Goal: Information Seeking & Learning: Learn about a topic

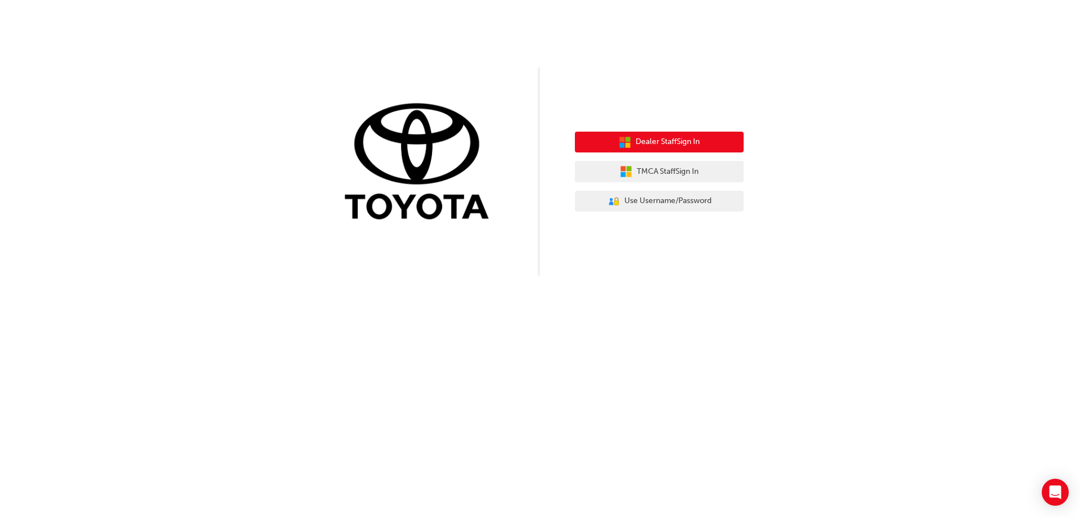
click at [667, 144] on span "Dealer Staff Sign In" at bounding box center [667, 142] width 64 height 13
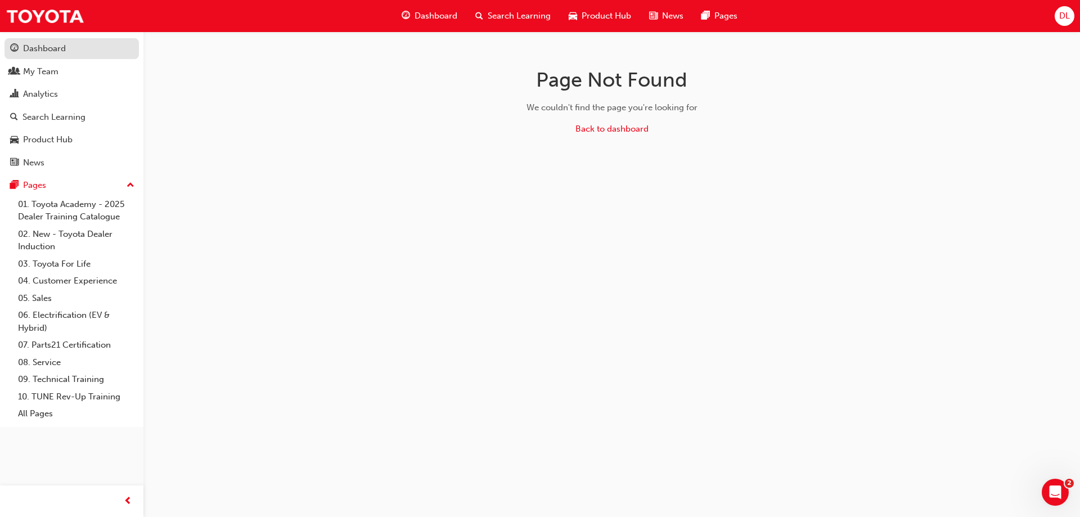
click at [68, 46] on div "Dashboard" at bounding box center [71, 49] width 123 height 14
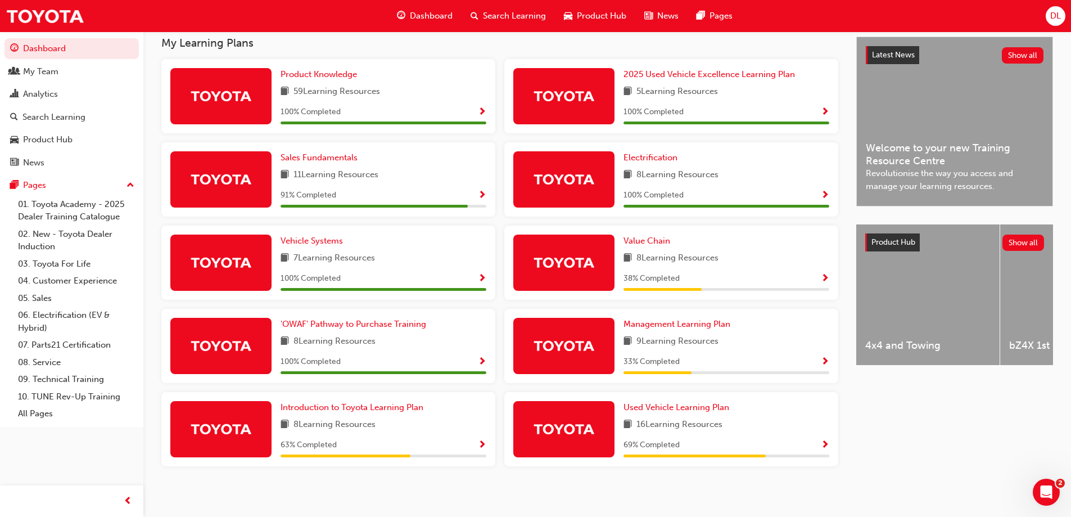
scroll to position [259, 0]
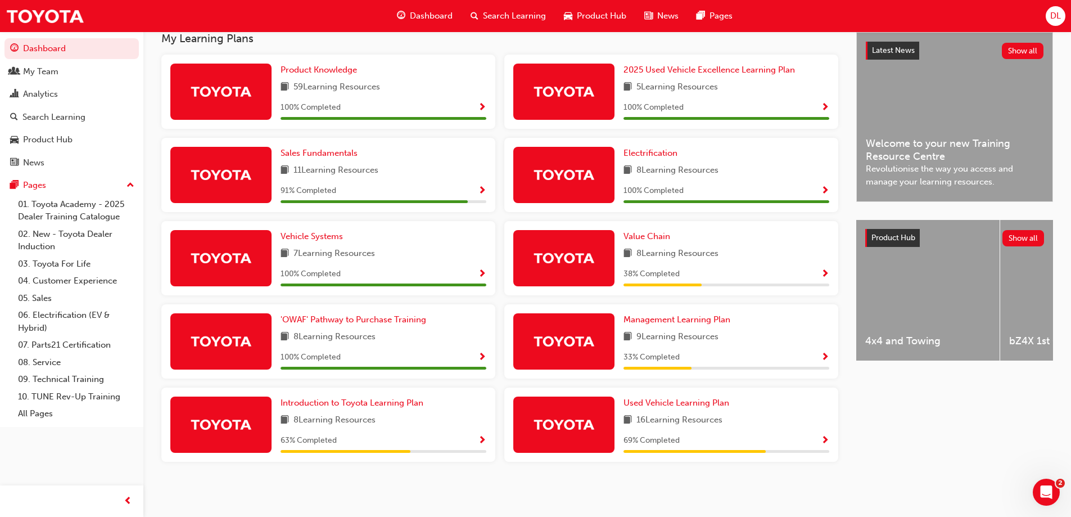
click at [432, 171] on div "11 Learning Resources" at bounding box center [384, 171] width 206 height 14
click at [482, 190] on span "Show Progress" at bounding box center [482, 191] width 8 height 10
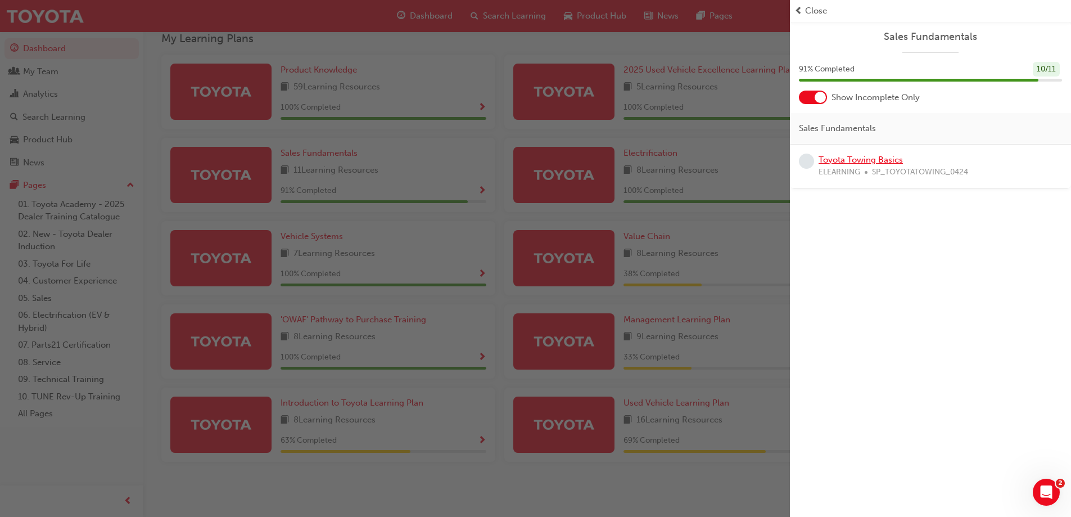
click at [851, 155] on link "Toyota Towing Basics" at bounding box center [861, 160] width 84 height 10
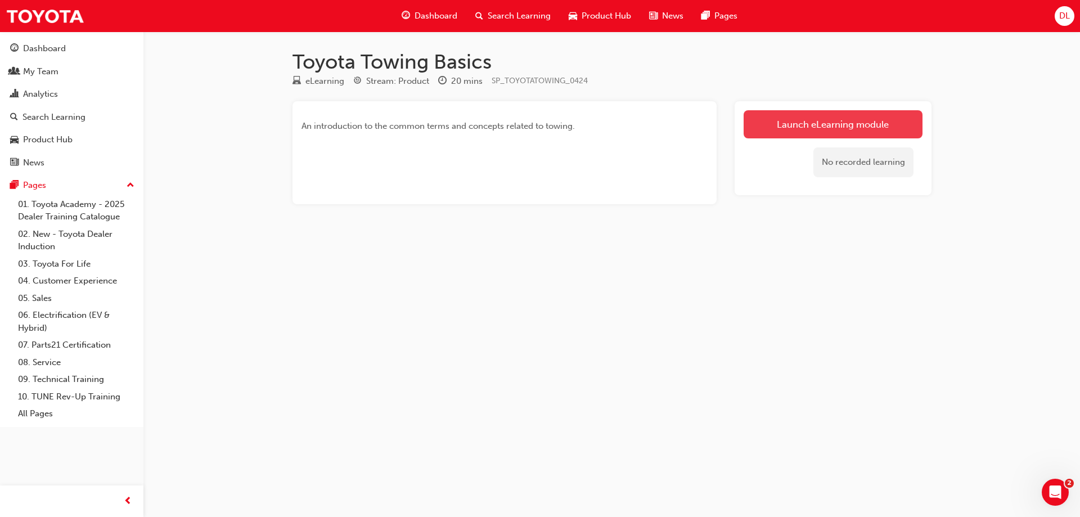
click at [829, 124] on link "Launch eLearning module" at bounding box center [832, 124] width 179 height 28
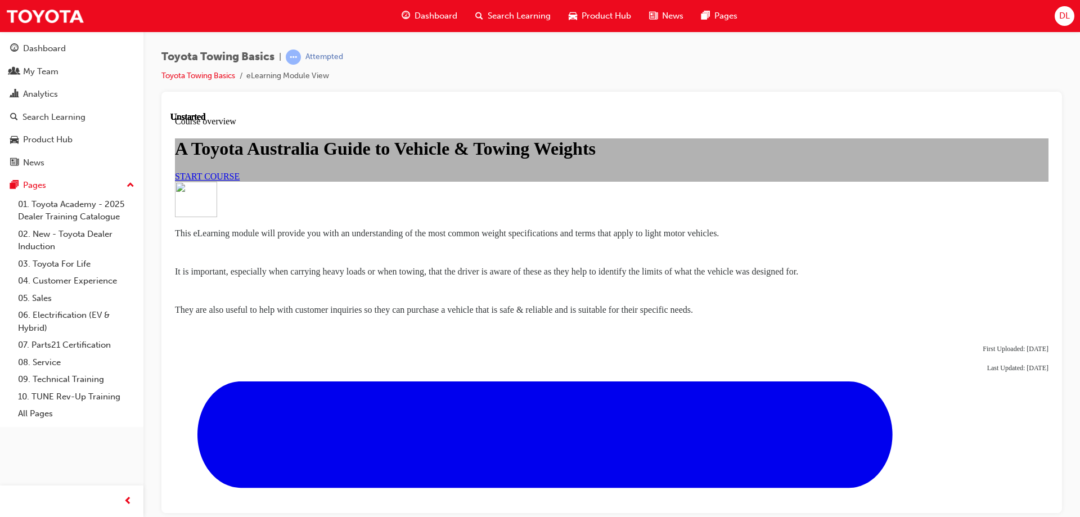
click at [240, 180] on link "START COURSE" at bounding box center [207, 176] width 65 height 10
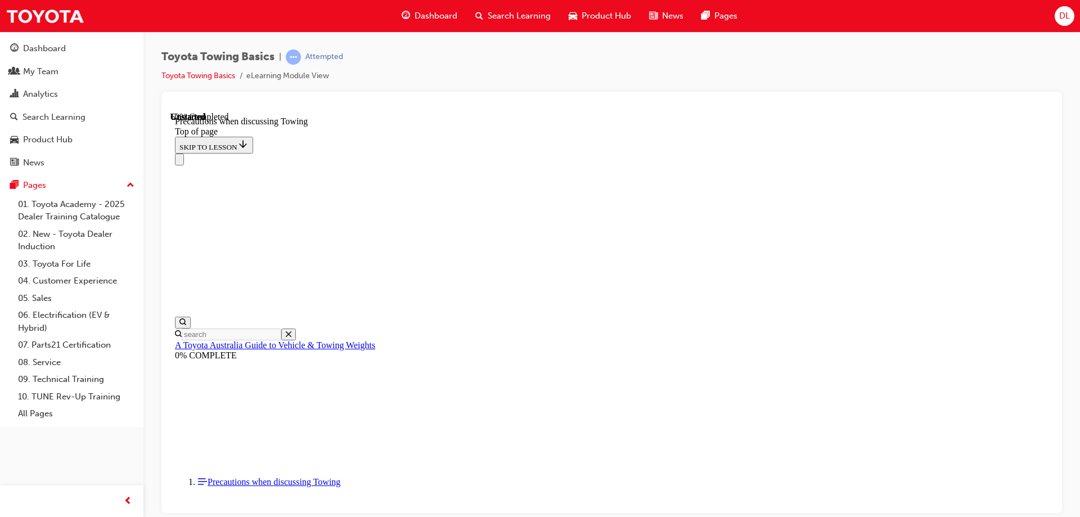
scroll to position [766, 0]
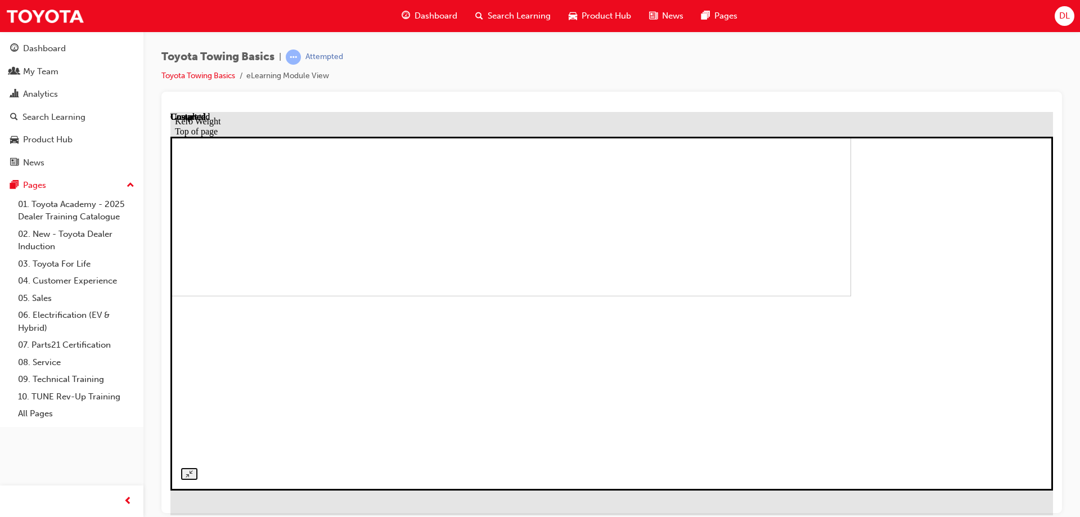
click at [622, 296] on img at bounding box center [410, 136] width 882 height 319
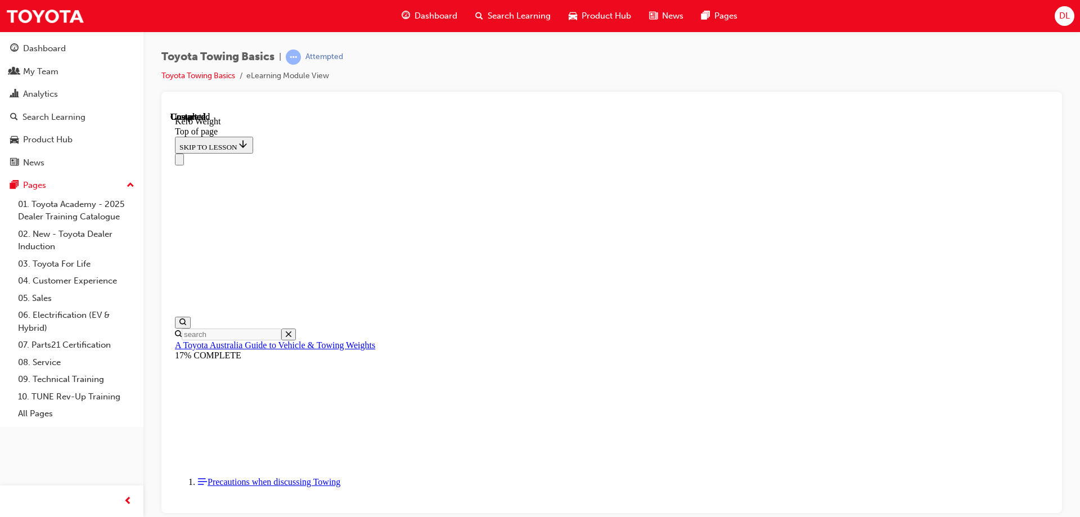
scroll to position [396, 0]
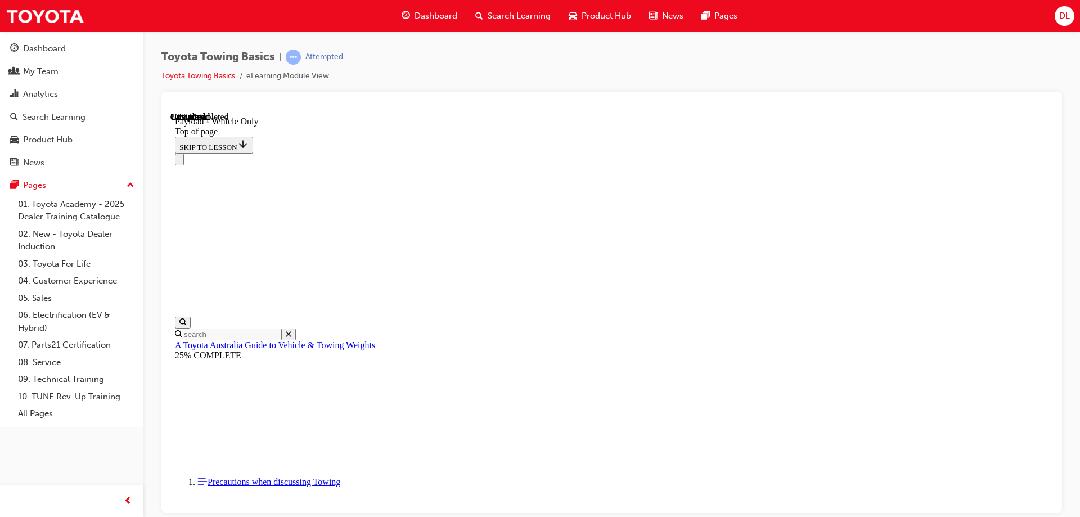
type input "3050"
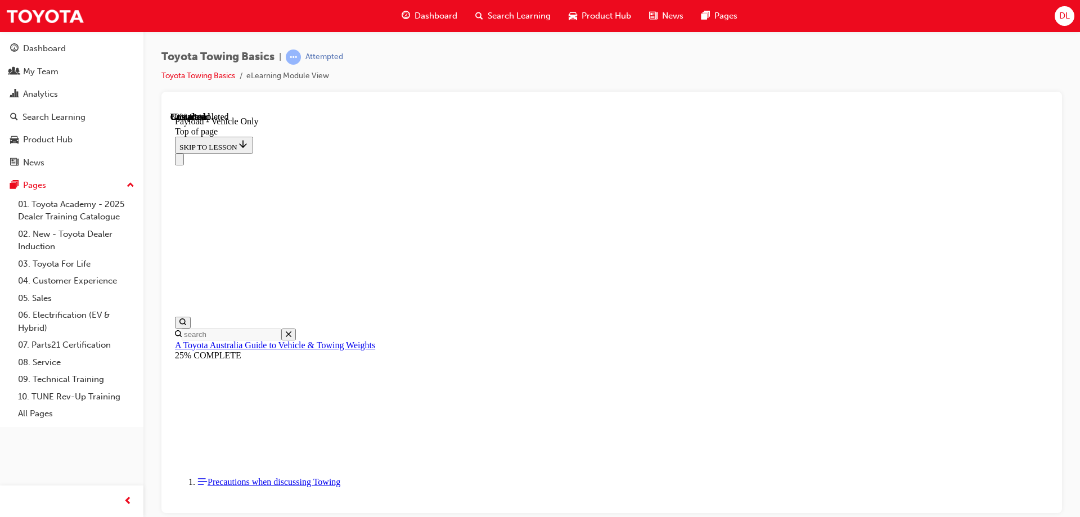
scroll to position [1272, 0]
type input "2110"
type input "95"
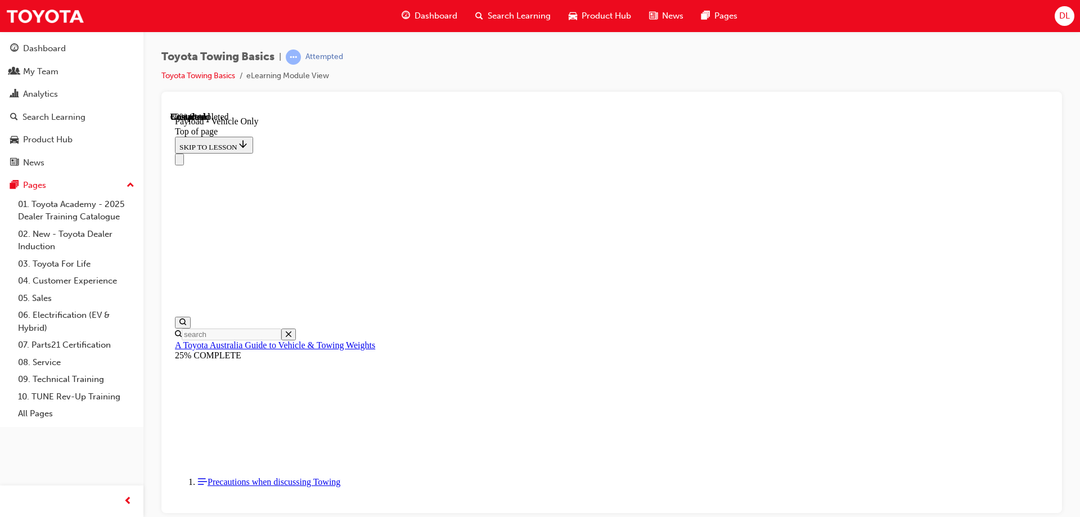
scroll to position [1216, 0]
type input "150"
type input "125"
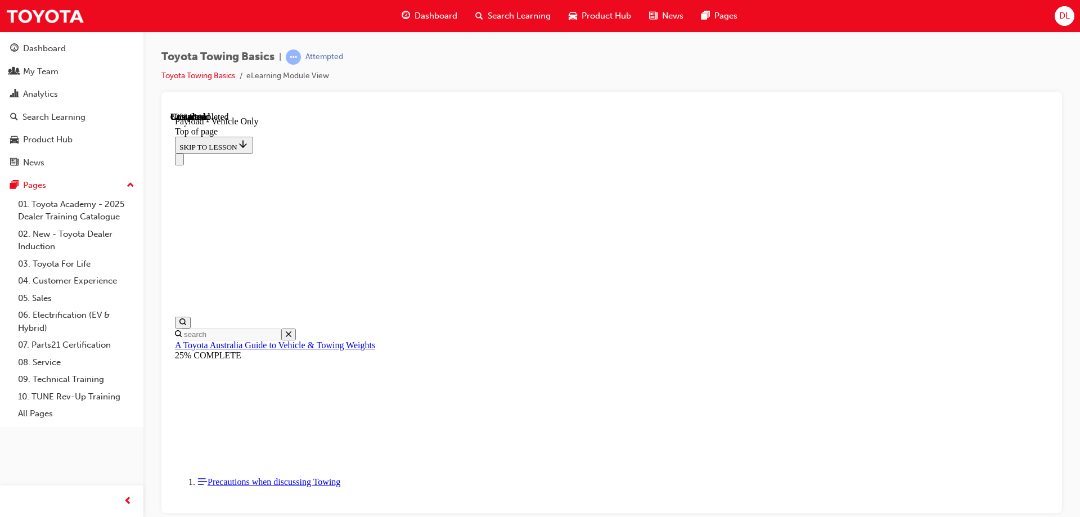
scroll to position [1541, 0]
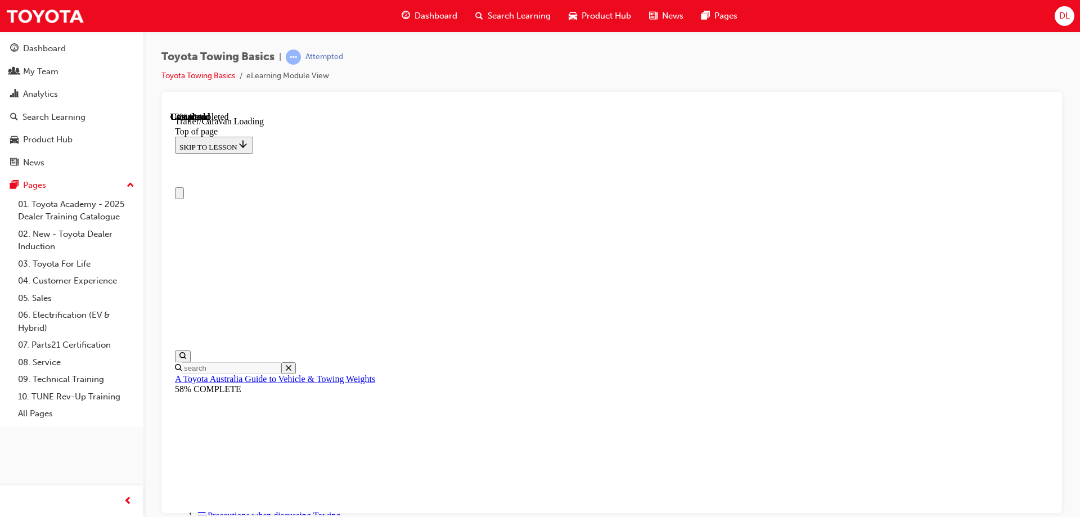
scroll to position [0, 0]
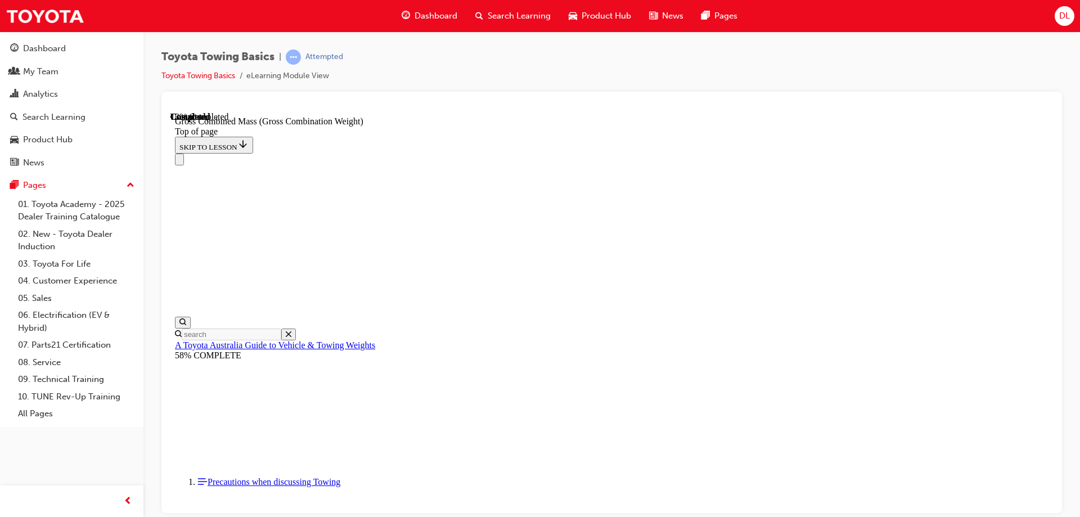
scroll to position [499, 0]
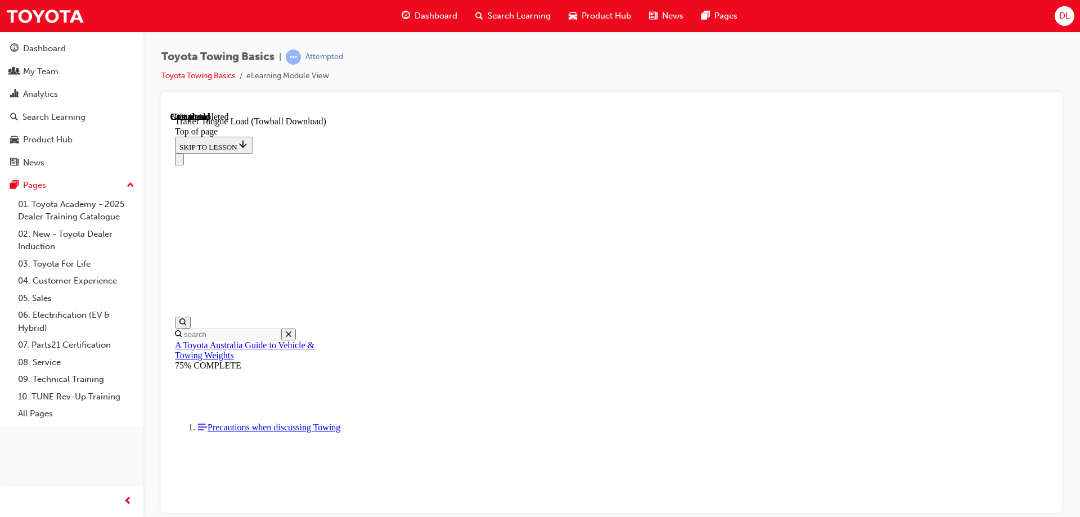
scroll to position [1793, 0]
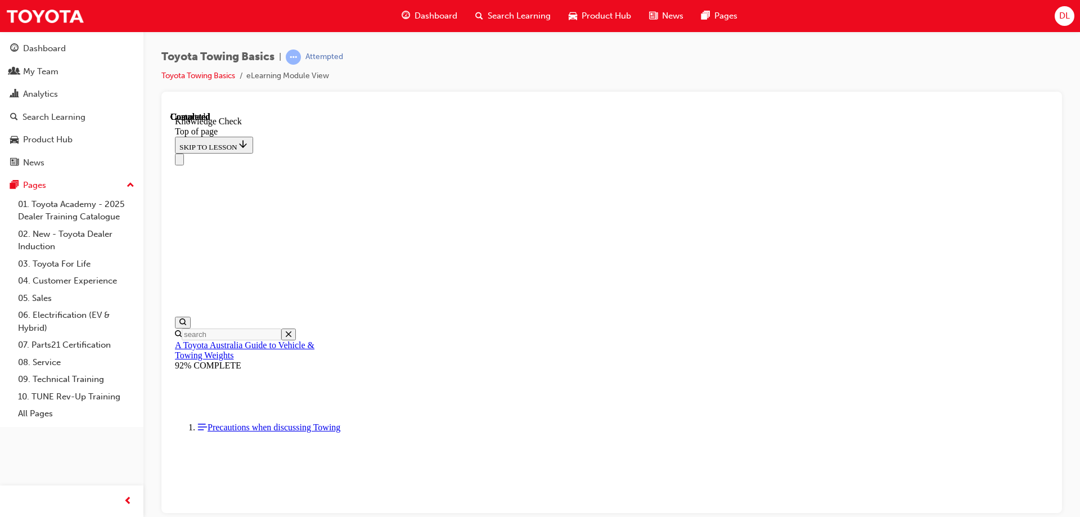
scroll to position [320, 0]
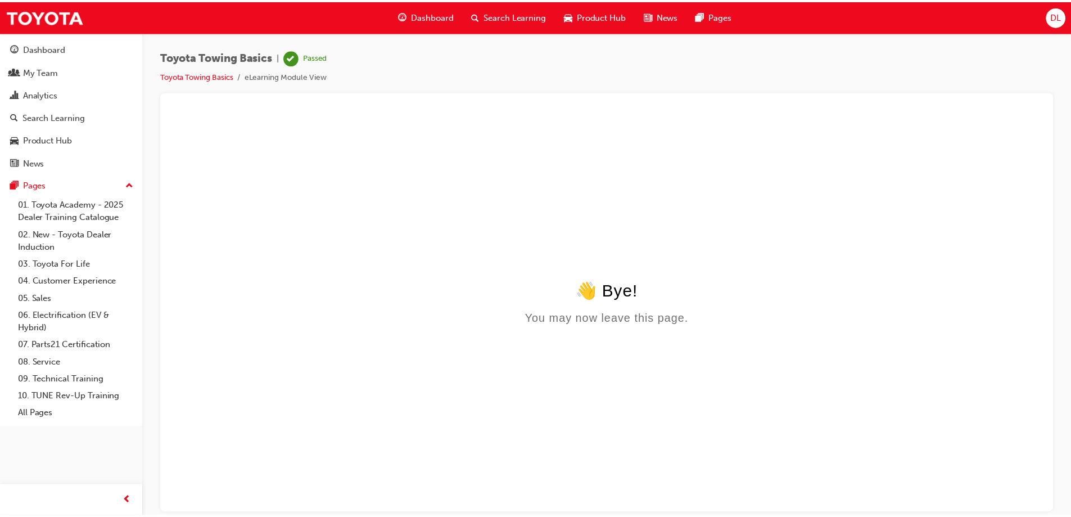
scroll to position [0, 0]
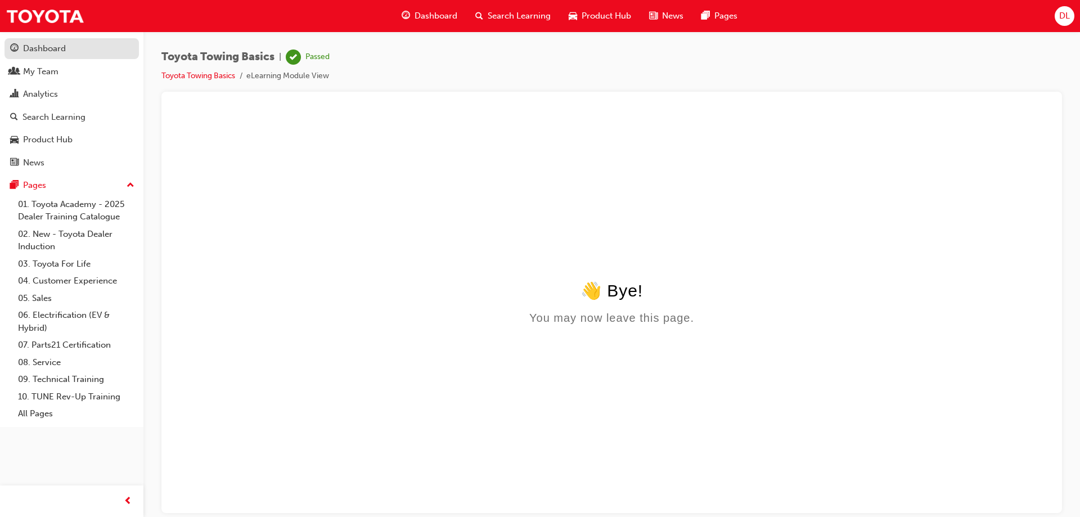
click at [79, 51] on div "Dashboard" at bounding box center [71, 49] width 123 height 14
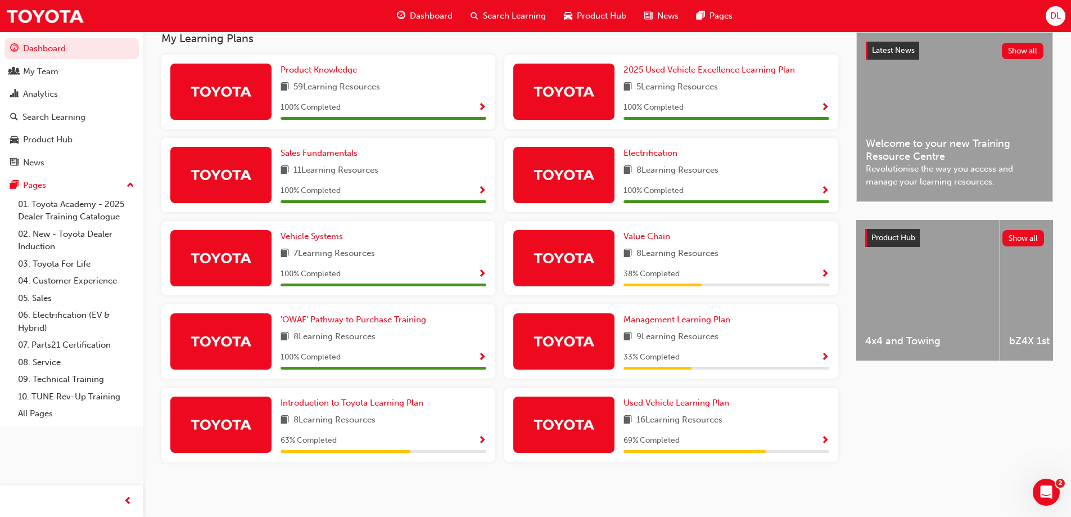
scroll to position [259, 0]
click at [827, 437] on span "Show Progress" at bounding box center [825, 441] width 8 height 10
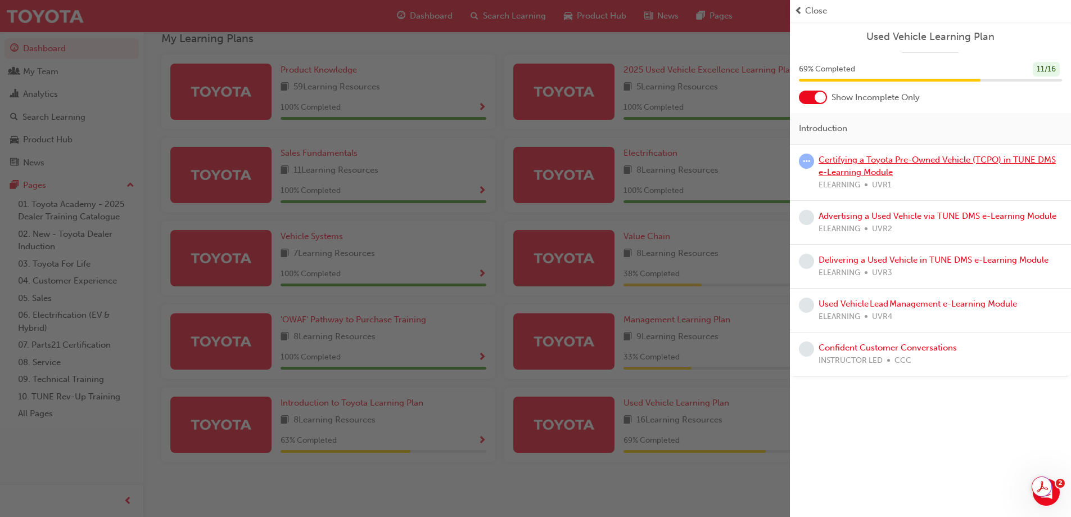
click at [864, 171] on link "Certifying a Toyota Pre-Owned Vehicle (TCPO) in TUNE DMS e-Learning Module" at bounding box center [937, 166] width 237 height 23
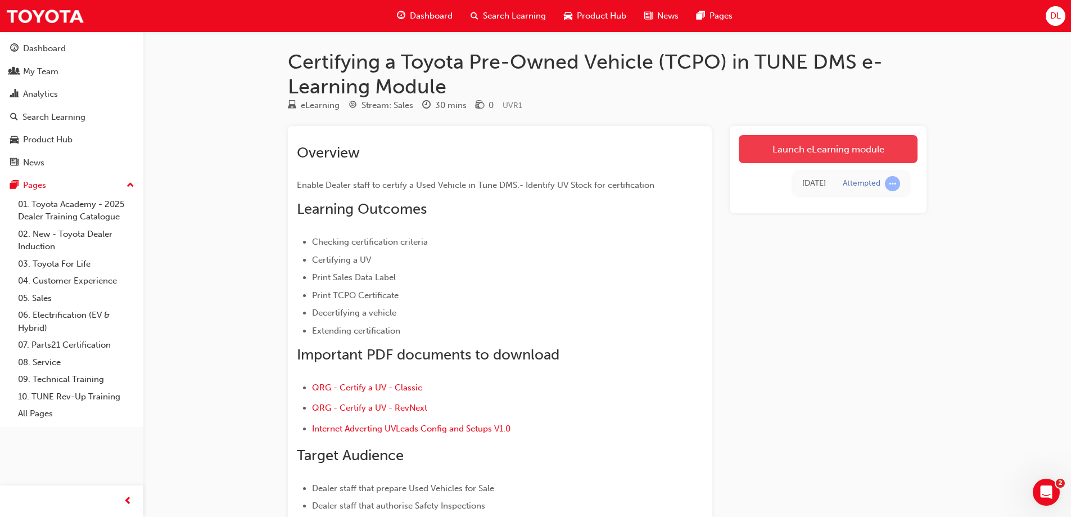
click at [837, 156] on link "Launch eLearning module" at bounding box center [828, 149] width 179 height 28
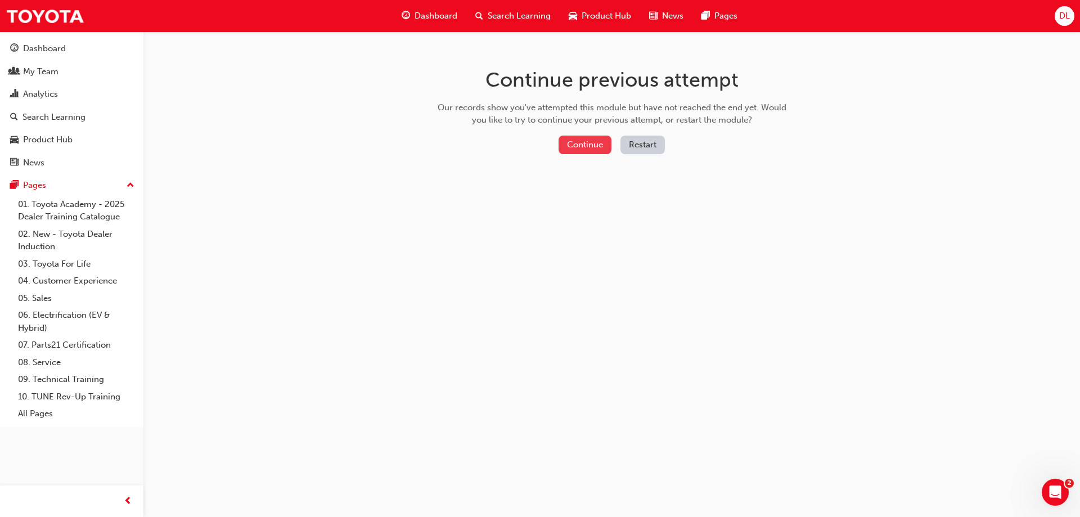
click at [592, 150] on button "Continue" at bounding box center [584, 145] width 53 height 19
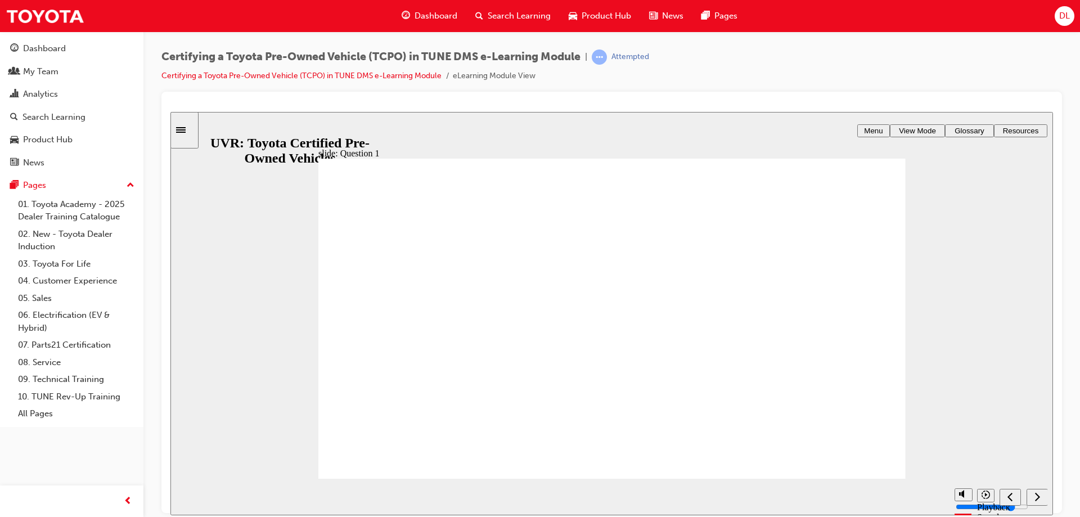
click at [193, 125] on div "Sidebar Toggle" at bounding box center [184, 129] width 19 height 8
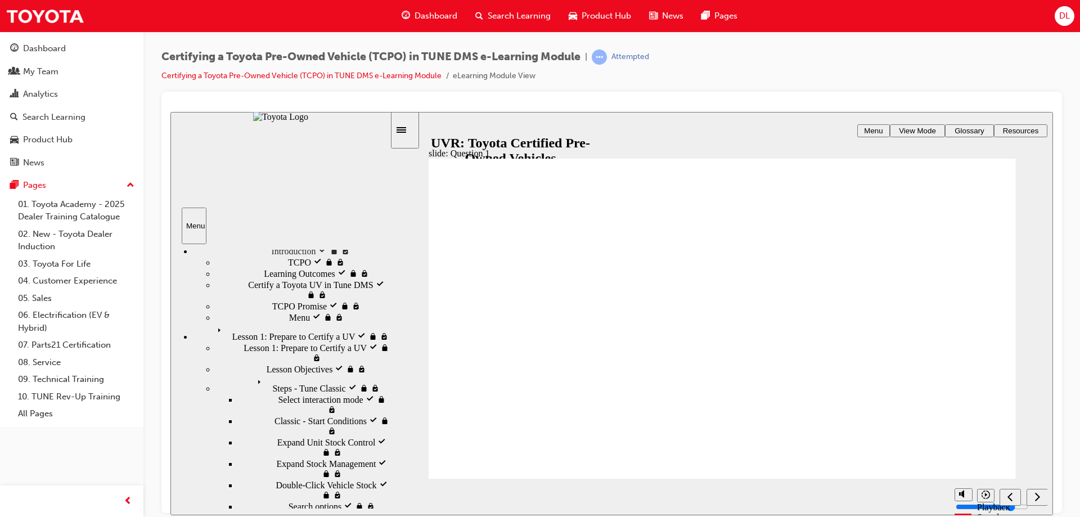
scroll to position [24, 0]
click at [289, 318] on span "Menu visited" at bounding box center [312, 313] width 47 height 10
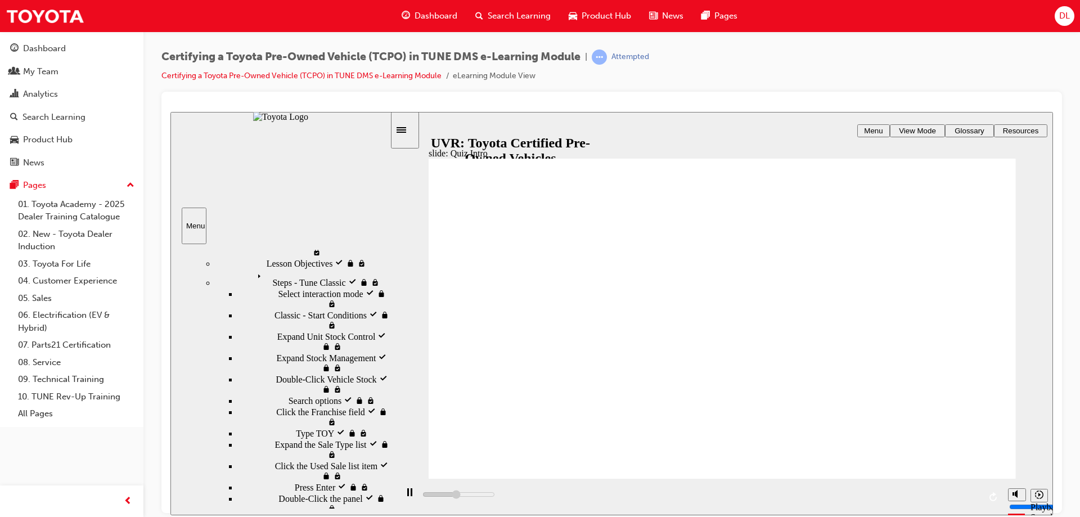
scroll to position [0, 0]
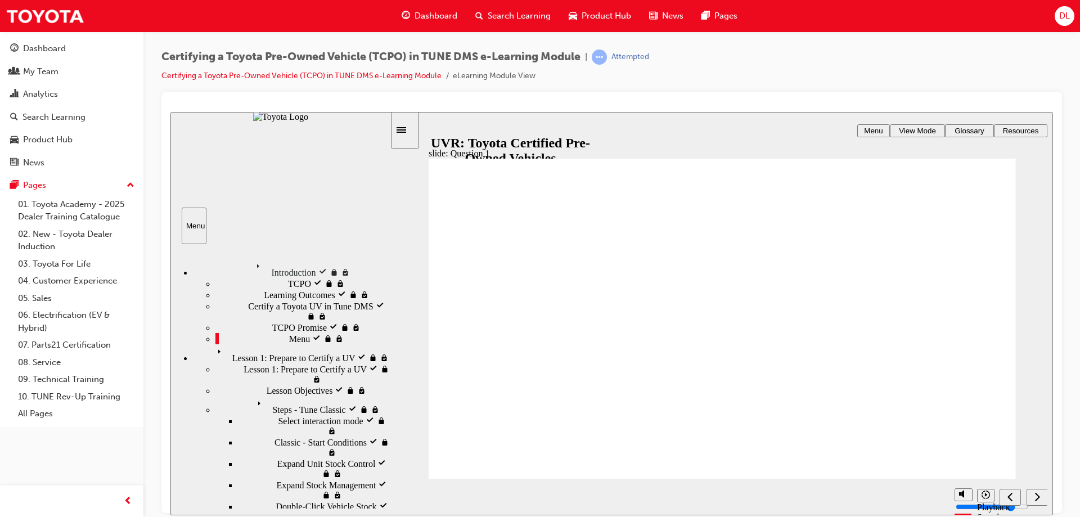
click at [1031, 492] on div "next" at bounding box center [1037, 497] width 12 height 12
click at [1012, 496] on icon "previous" at bounding box center [1010, 496] width 6 height 10
click at [1036, 498] on icon "next" at bounding box center [1037, 496] width 6 height 10
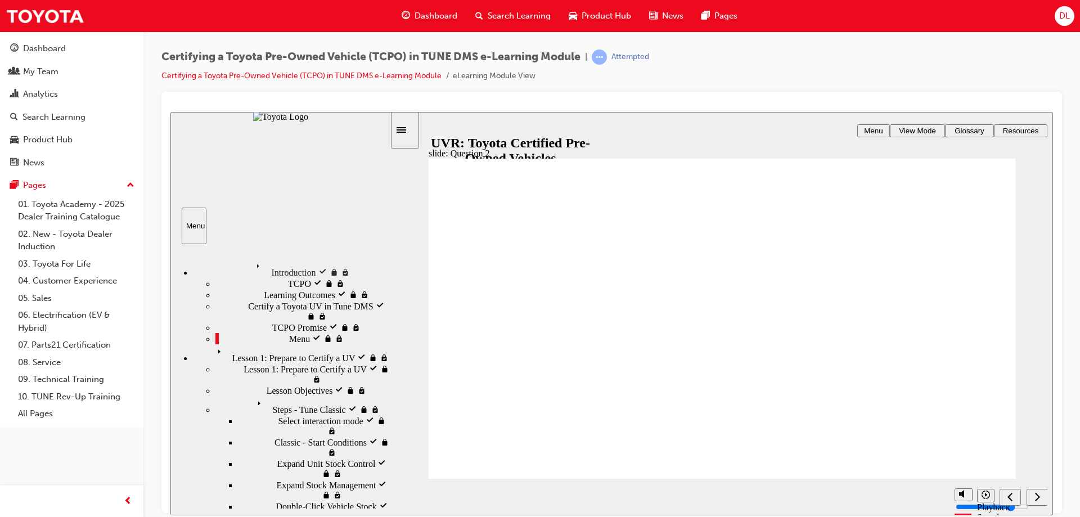
click at [1039, 497] on icon "next" at bounding box center [1037, 496] width 6 height 10
click at [1031, 494] on div "next" at bounding box center [1037, 497] width 12 height 12
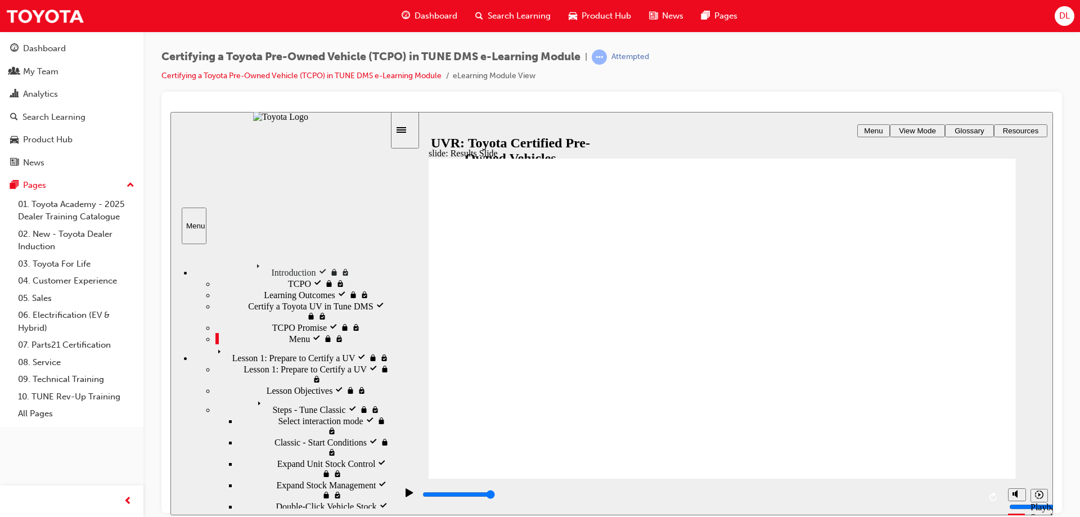
type input "4000"
click at [631, 57] on div "Attempted" at bounding box center [630, 57] width 38 height 11
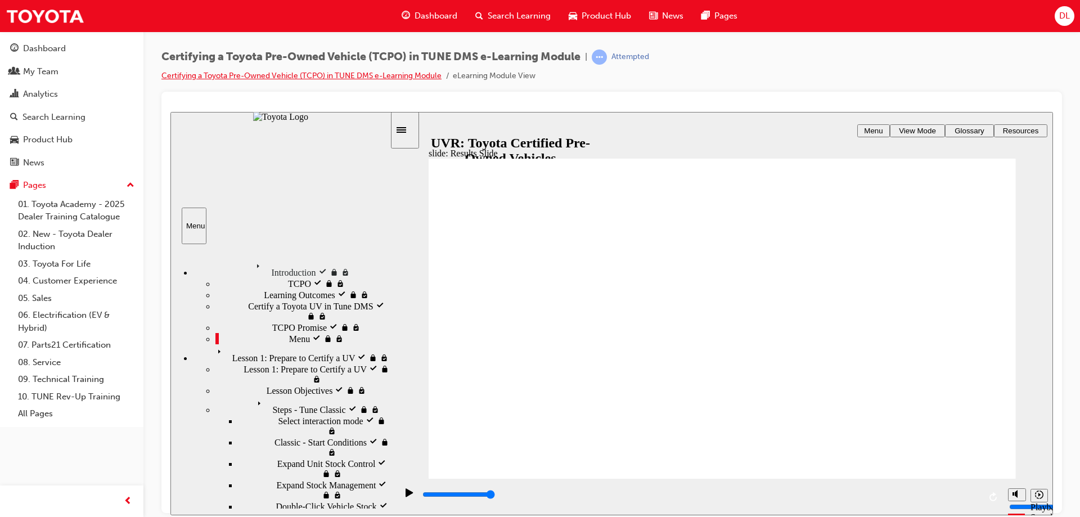
click at [300, 71] on link "Certifying a Toyota Pre-Owned Vehicle (TCPO) in TUNE DMS e-Learning Module" at bounding box center [301, 76] width 280 height 10
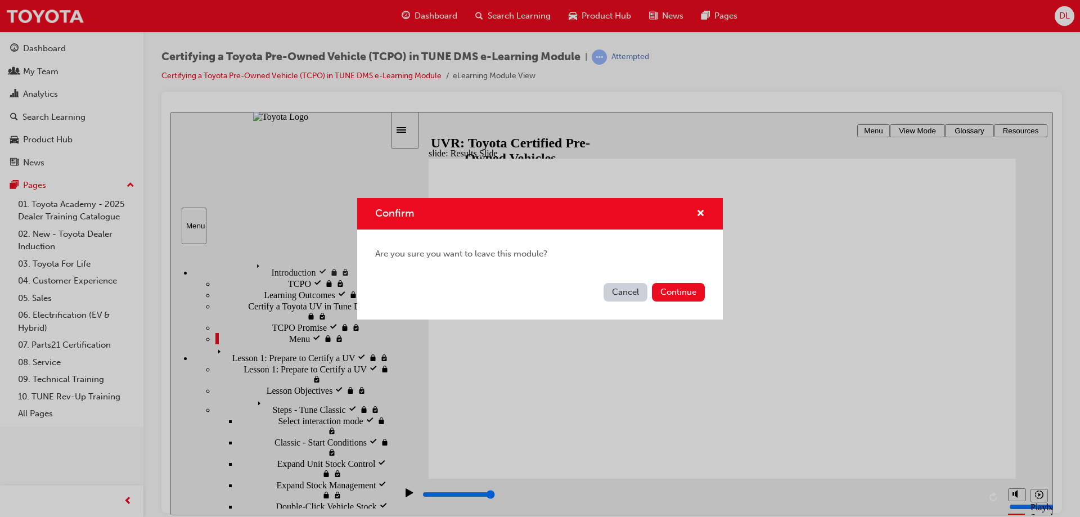
click at [639, 296] on button "Cancel" at bounding box center [625, 292] width 44 height 19
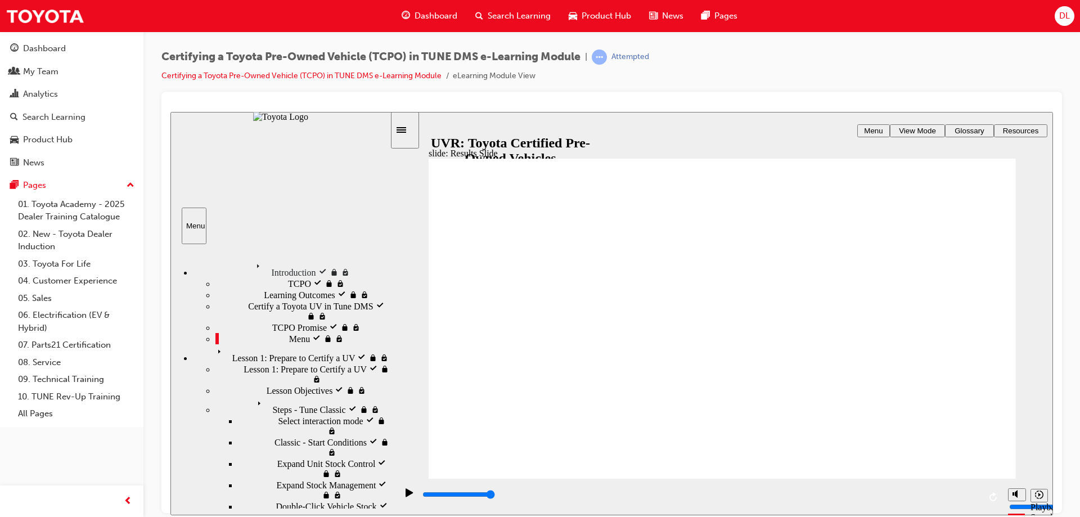
click at [414, 67] on div "Certifying a Toyota Pre-Owned Vehicle (TCPO) in TUNE DMS e-Learning Module | At…" at bounding box center [404, 65] width 487 height 33
click at [413, 76] on link "Certifying a Toyota Pre-Owned Vehicle (TCPO) in TUNE DMS e-Learning Module" at bounding box center [301, 76] width 280 height 10
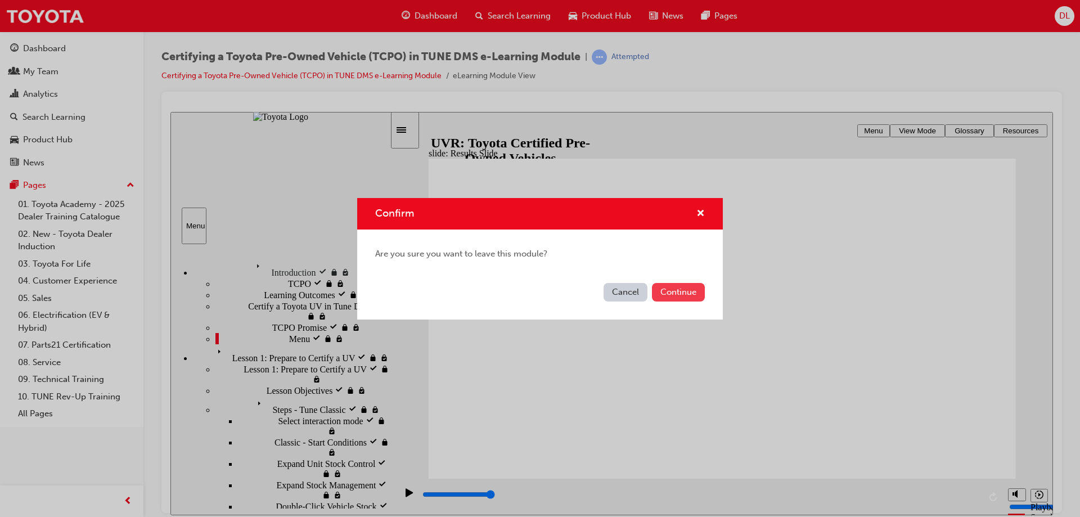
click at [678, 292] on button "Continue" at bounding box center [678, 292] width 53 height 19
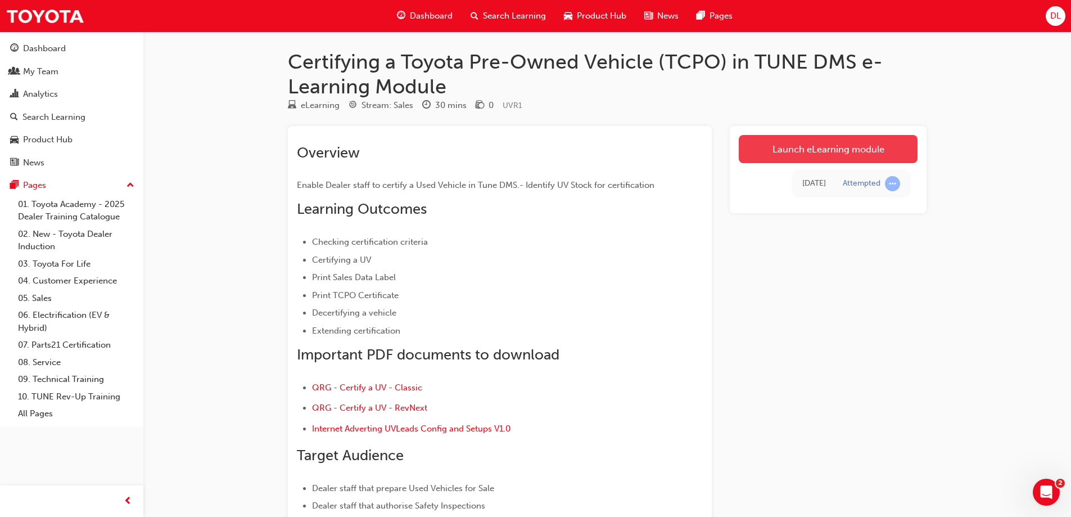
click at [812, 148] on link "Launch eLearning module" at bounding box center [828, 149] width 179 height 28
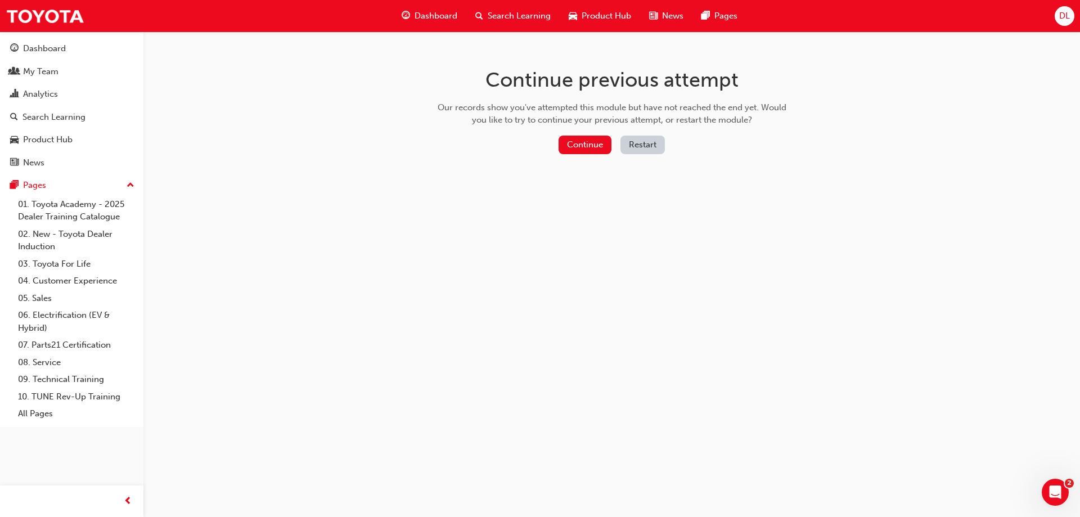
click at [628, 146] on button "Restart" at bounding box center [642, 145] width 44 height 19
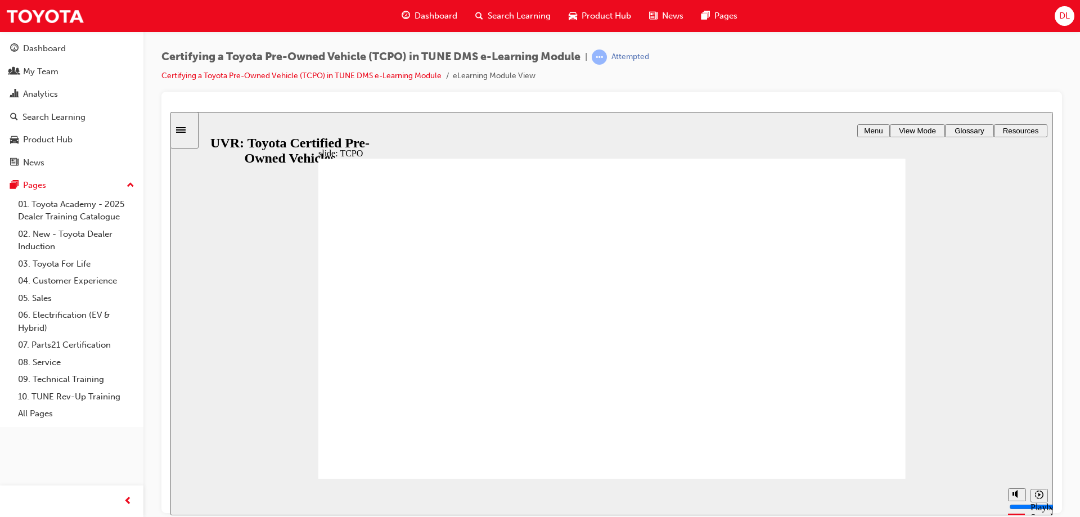
click at [1037, 495] on icon "playback speed" at bounding box center [1039, 494] width 8 height 8
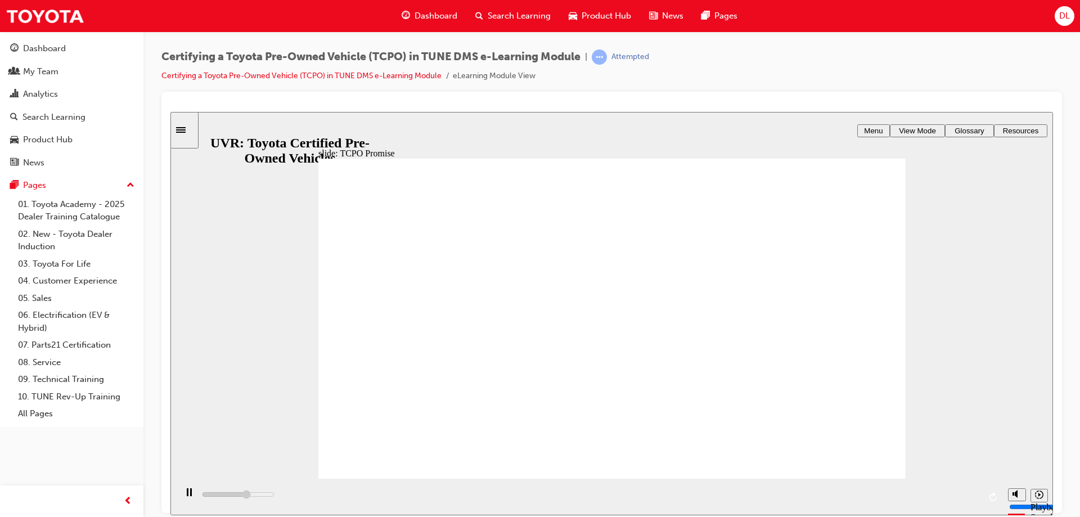
click at [1039, 495] on icon "playback speed" at bounding box center [1039, 494] width 8 height 8
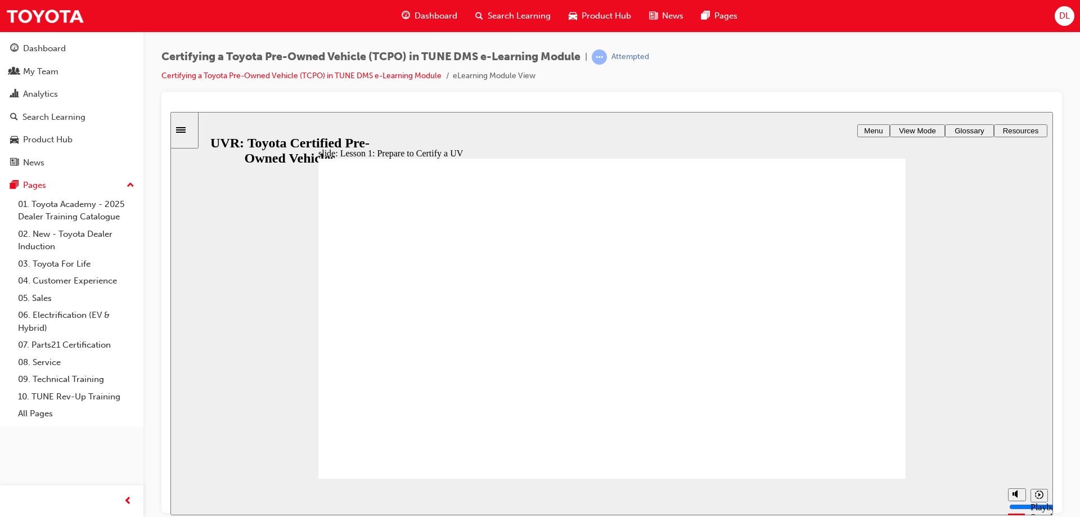
click at [1071, 476] on div "Certifying a Toyota Pre-Owned Vehicle (TCPO) in TUNE DMS e-Learning Module | At…" at bounding box center [611, 259] width 936 height 457
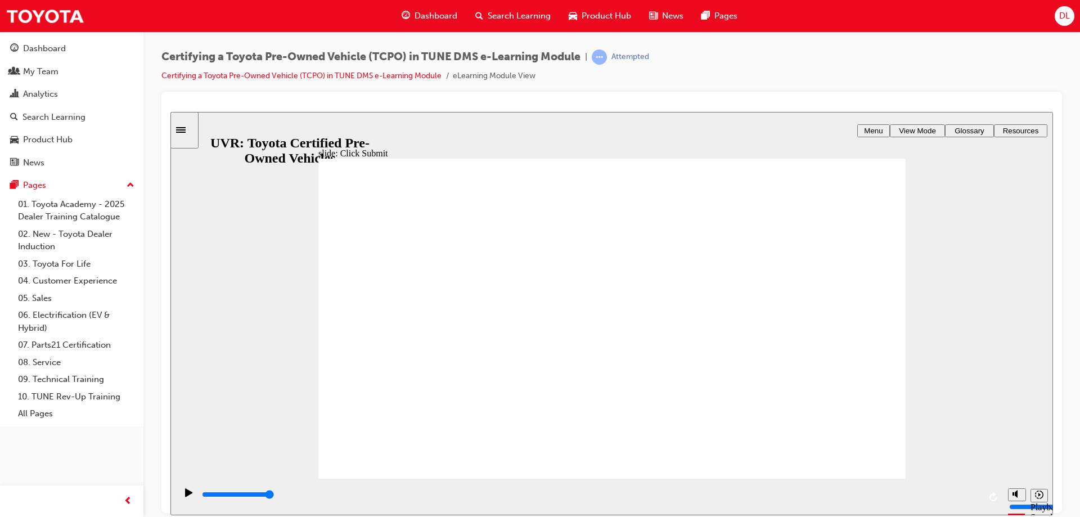
type input "7300"
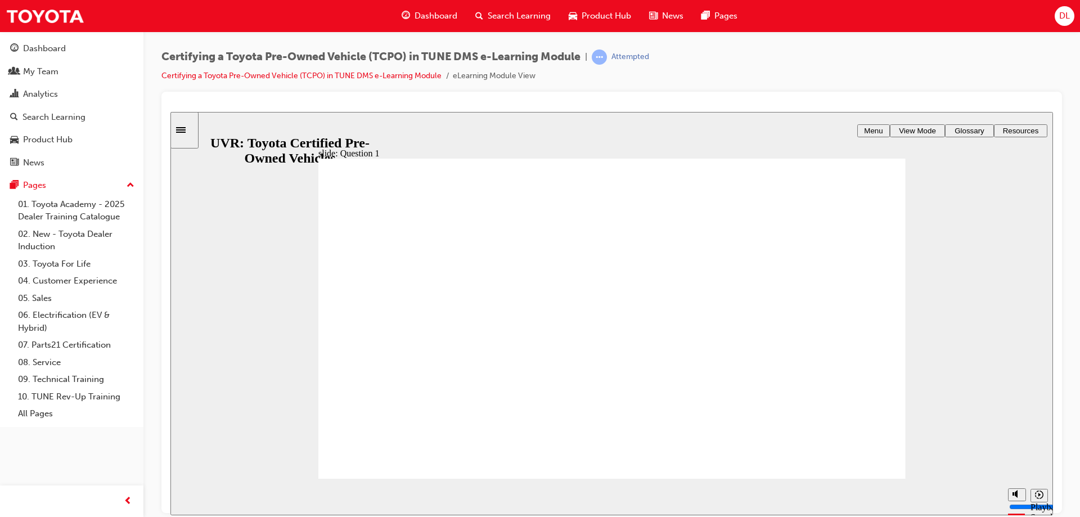
radio input "true"
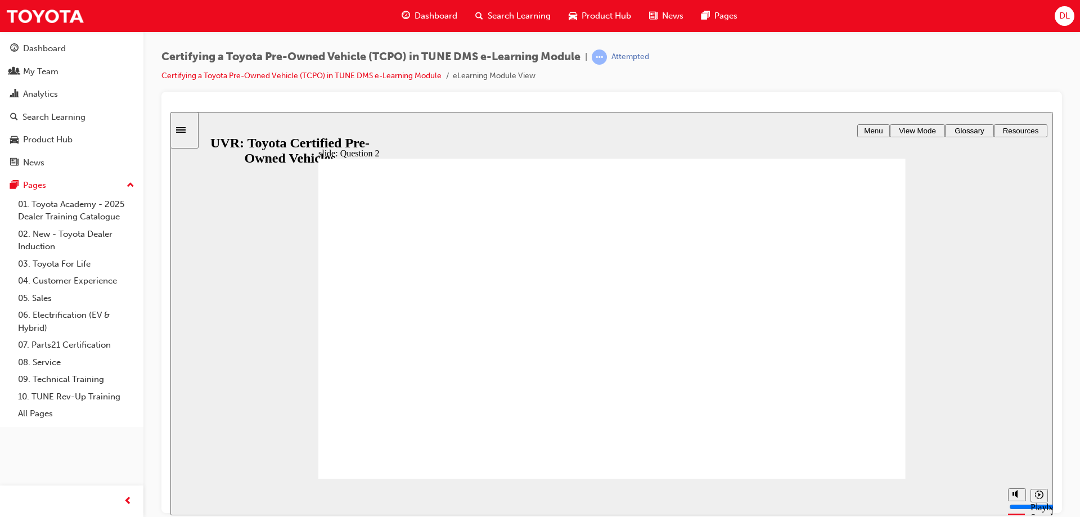
type input "1500"
checkbox input "true"
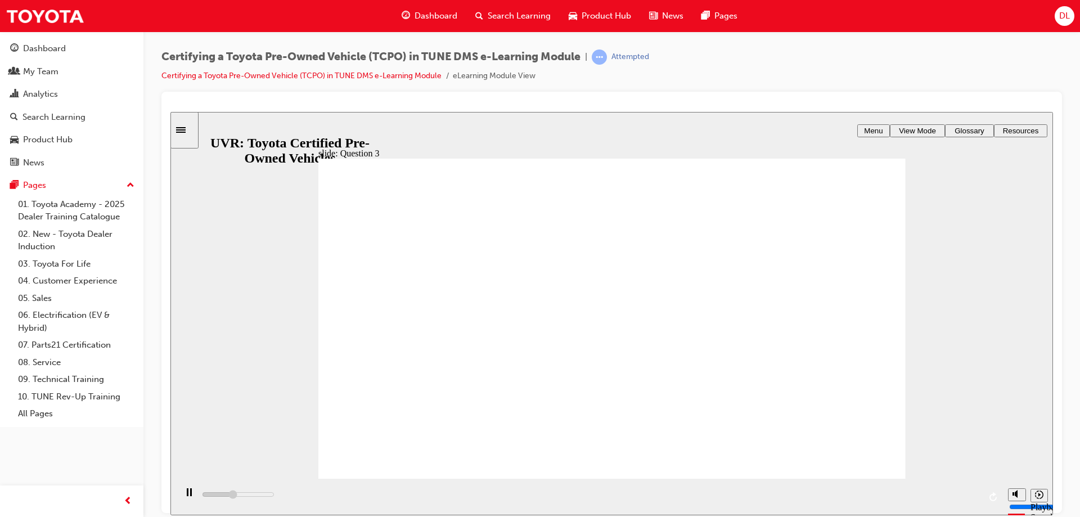
type input "2200"
checkbox input "true"
type input "2900"
checkbox input "true"
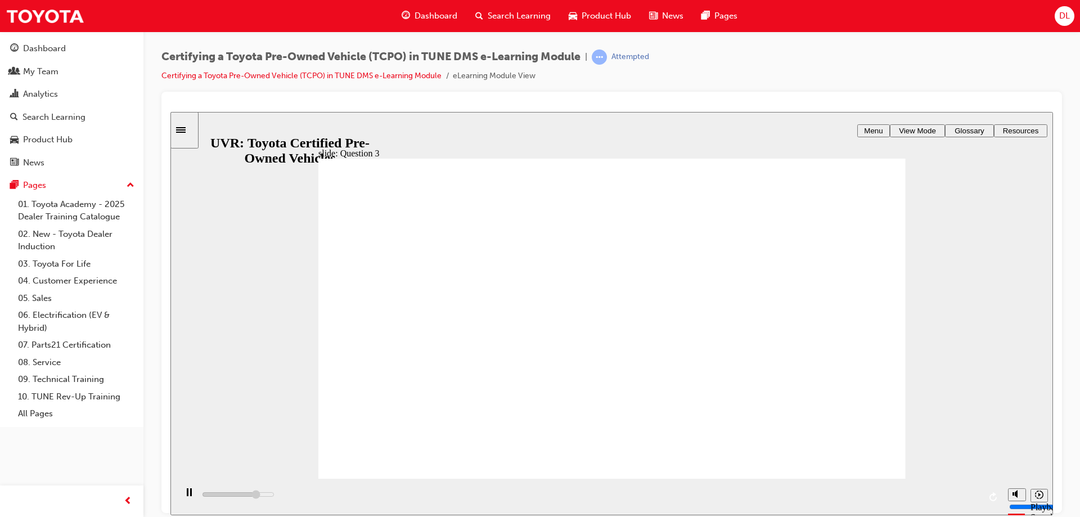
type input "3900"
checkbox input "true"
type input "5000"
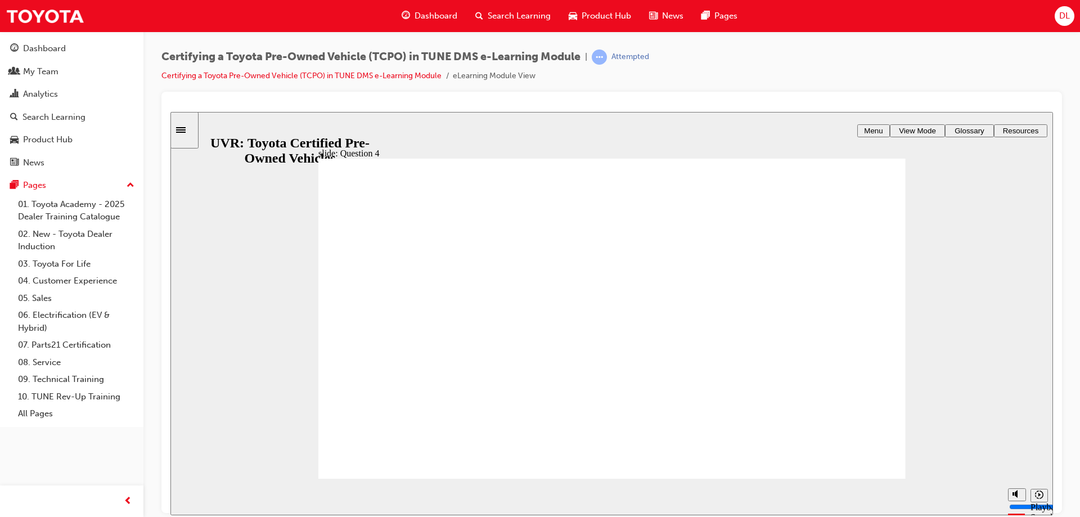
radio input "true"
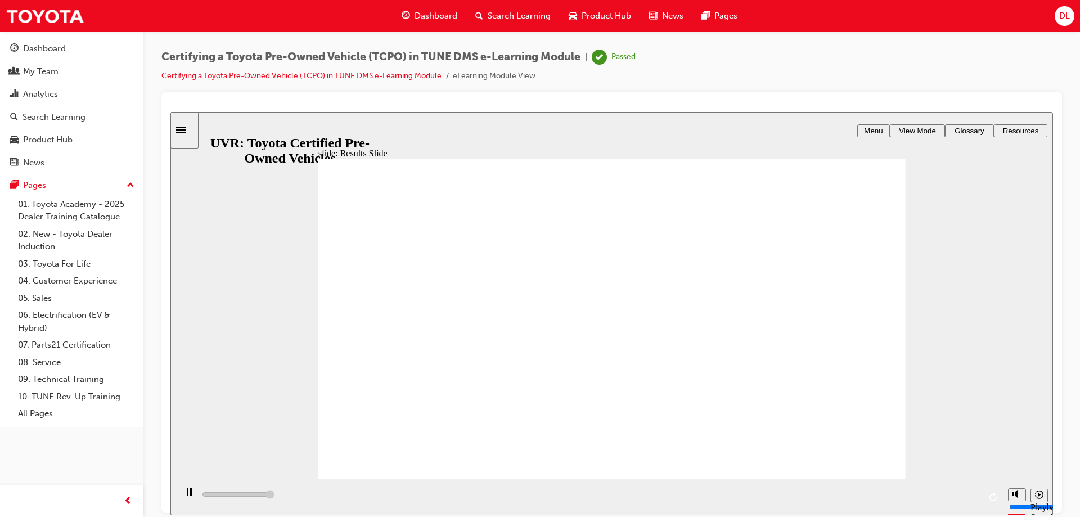
type input "4000"
click at [78, 48] on div "Dashboard" at bounding box center [71, 49] width 123 height 14
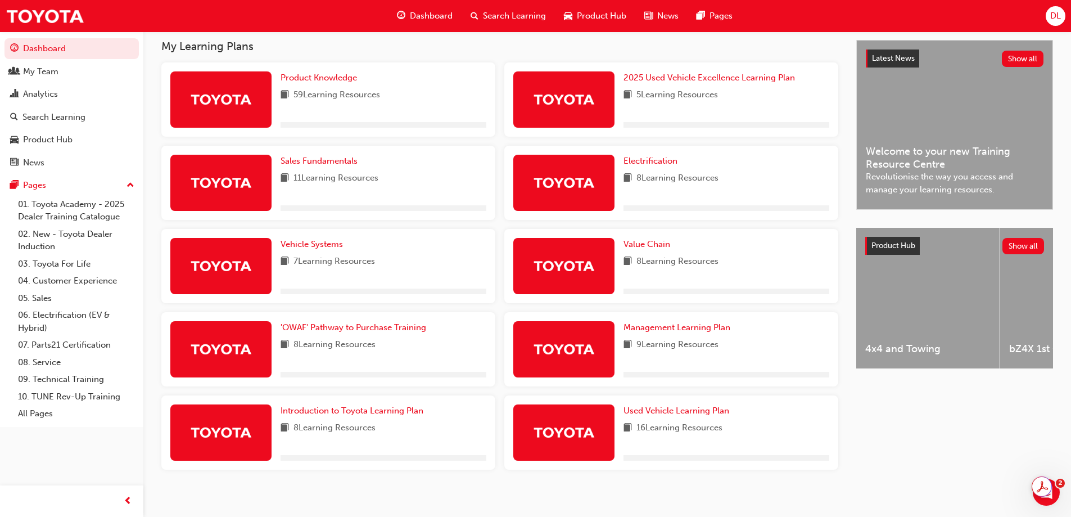
scroll to position [259, 0]
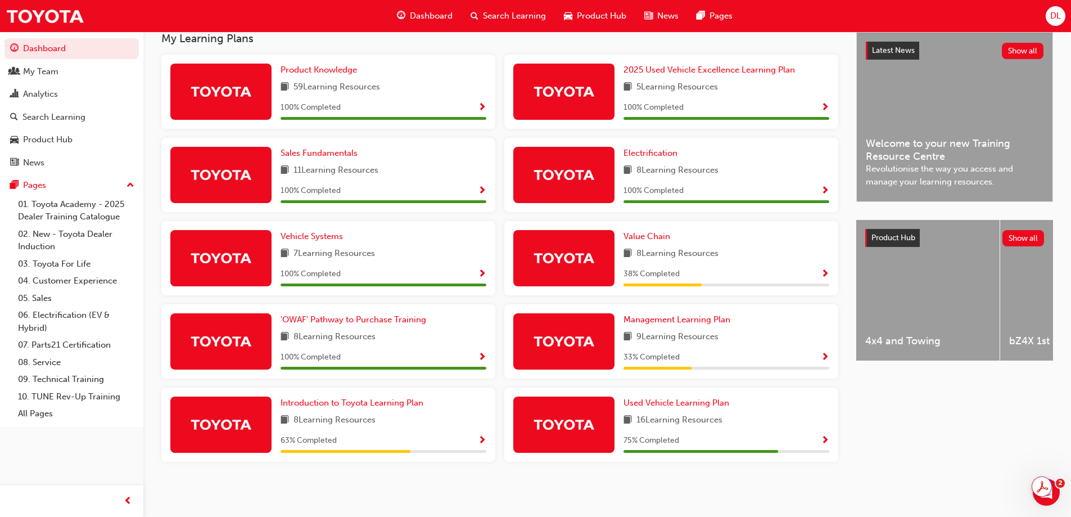
click at [825, 436] on span "Show Progress" at bounding box center [825, 441] width 8 height 10
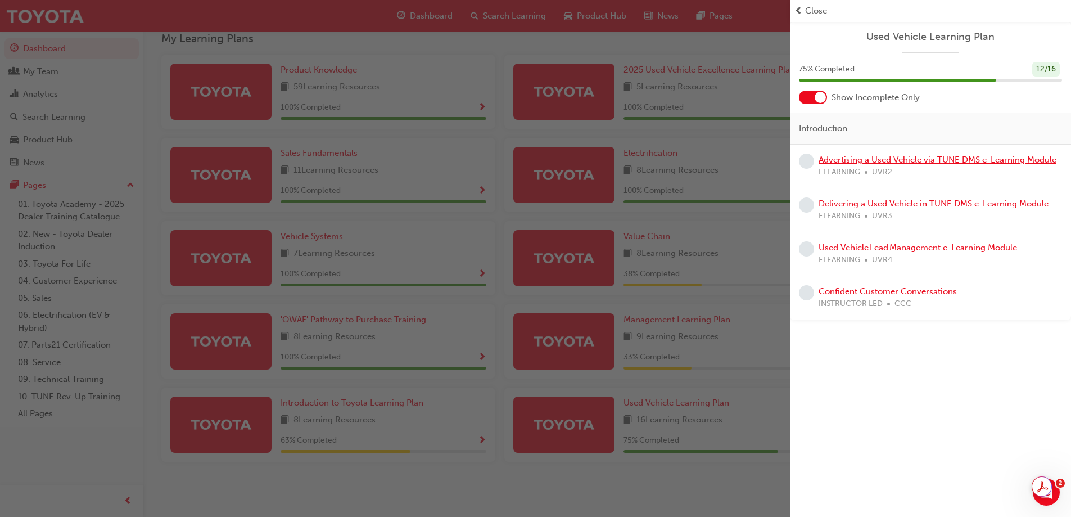
click at [921, 162] on link "Advertising a Used Vehicle via TUNE DMS e-Learning Module" at bounding box center [938, 160] width 238 height 10
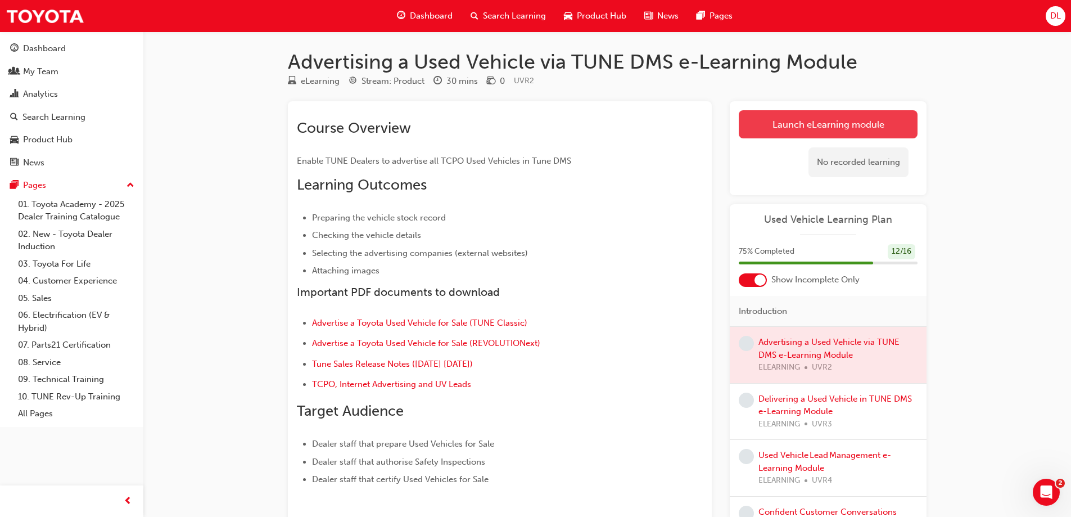
click at [874, 129] on link "Launch eLearning module" at bounding box center [828, 124] width 179 height 28
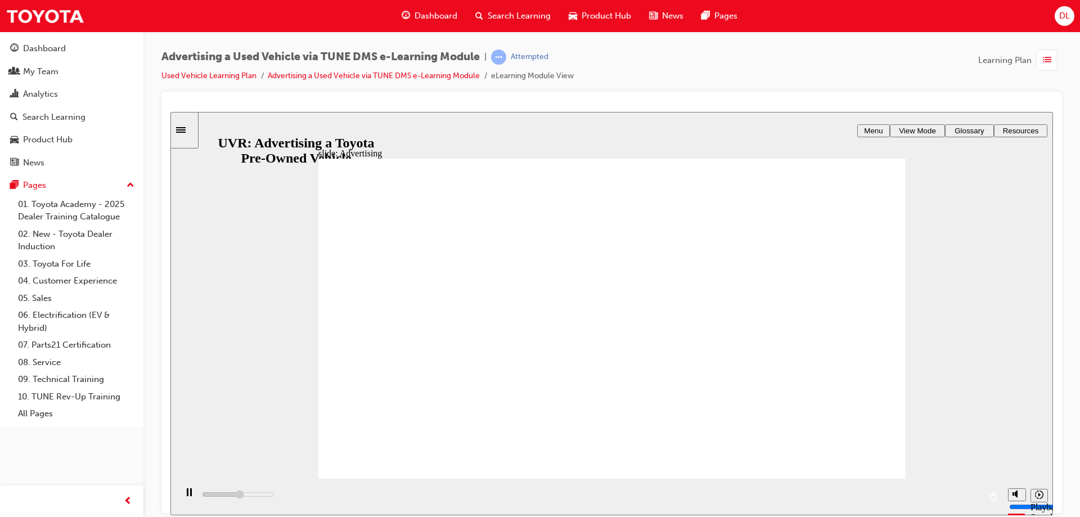
click at [1040, 495] on icon "playback speed" at bounding box center [1039, 494] width 8 height 8
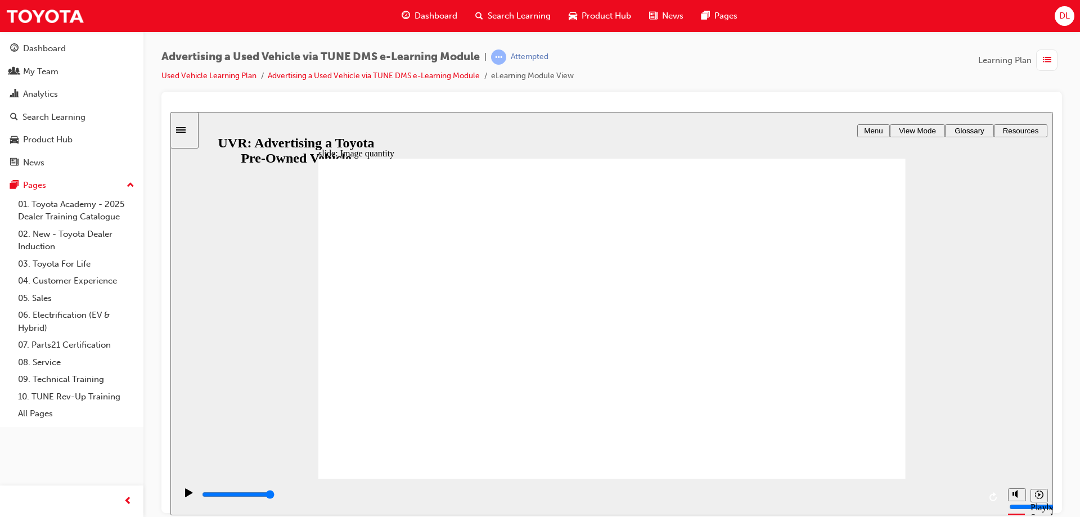
type input "8600"
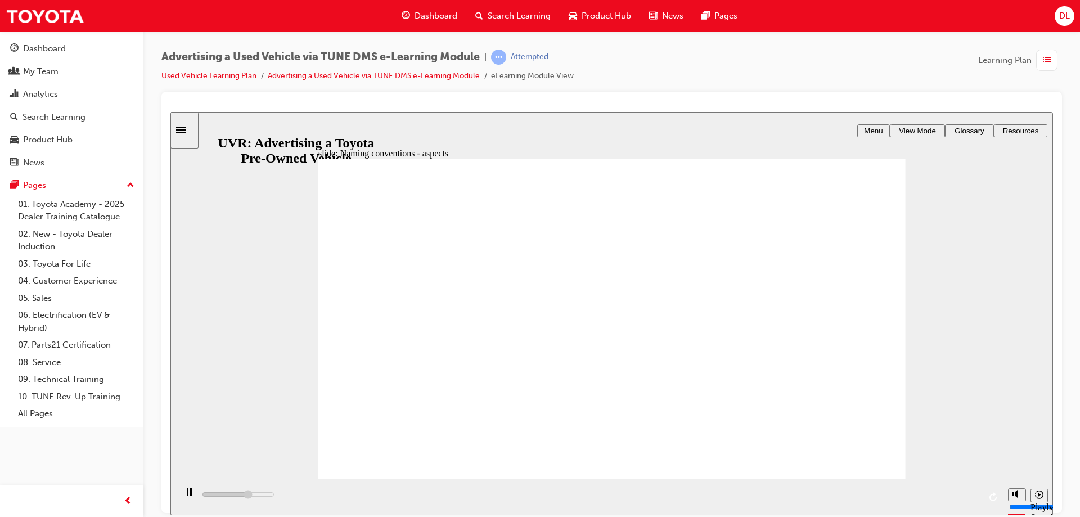
type input "3"
type input "8600"
type input "4"
type input "8700"
type input "5"
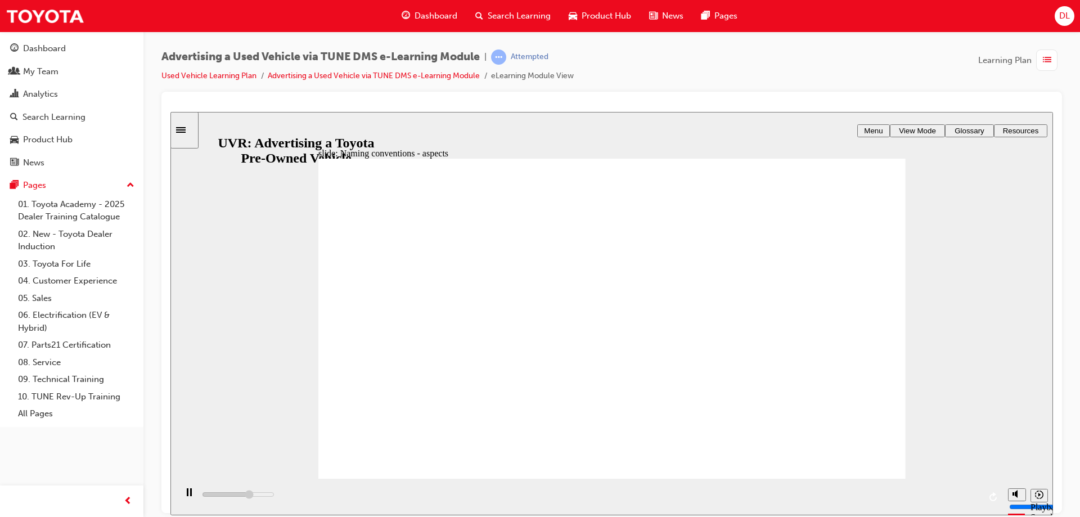
type input "8800"
type input "8"
type input "9000"
type input "9"
type input "9200"
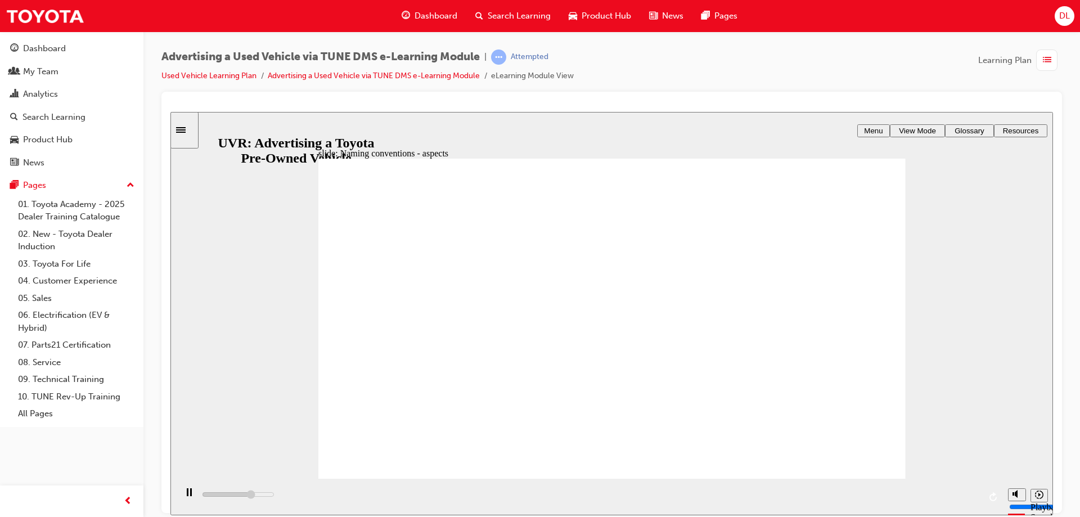
type input "10"
type input "9200"
type input "11"
type input "9400"
type input "12"
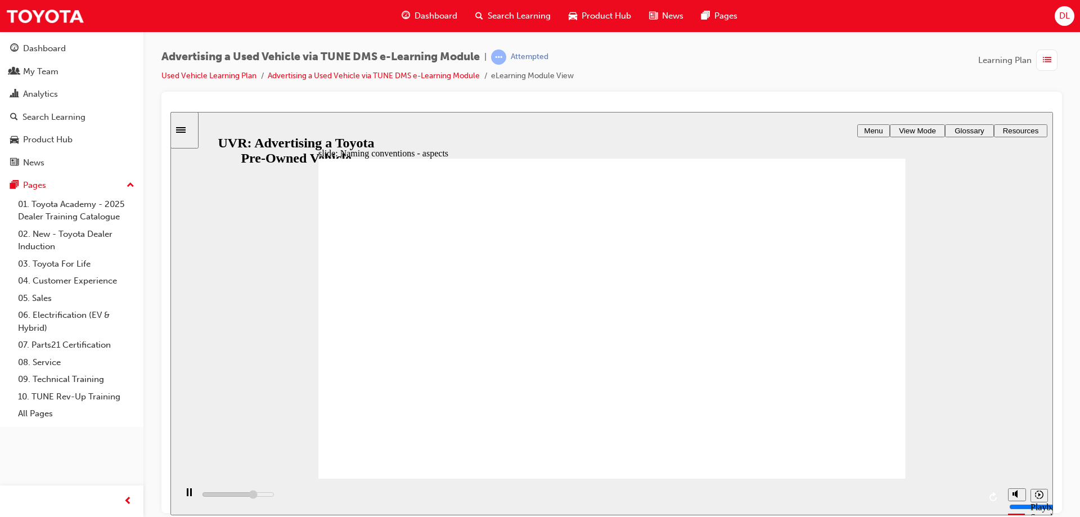
type input "9700"
type input "13"
type input "9900"
type input "14"
type input "10800"
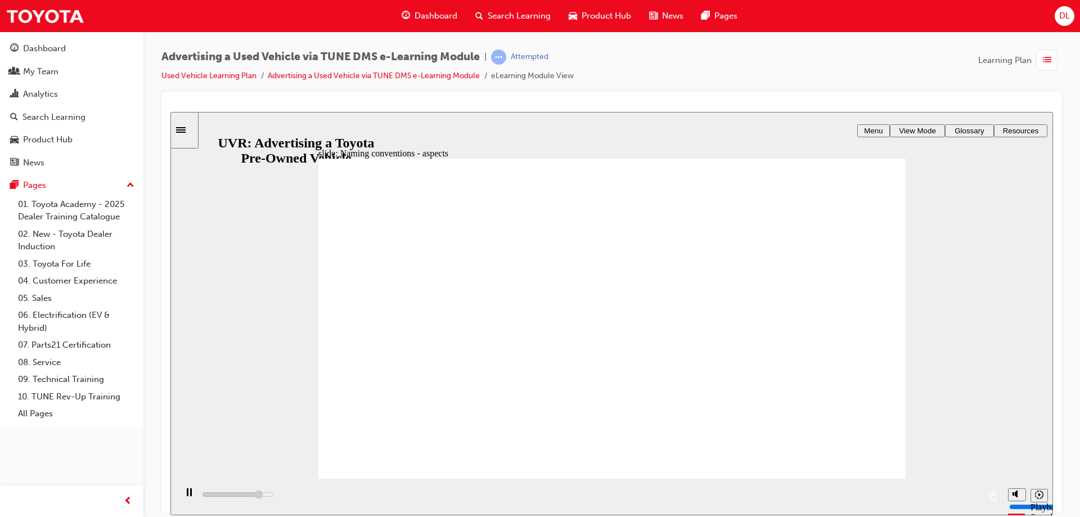
type input "13"
type input "10800"
type input "12"
type input "11000"
type input "11"
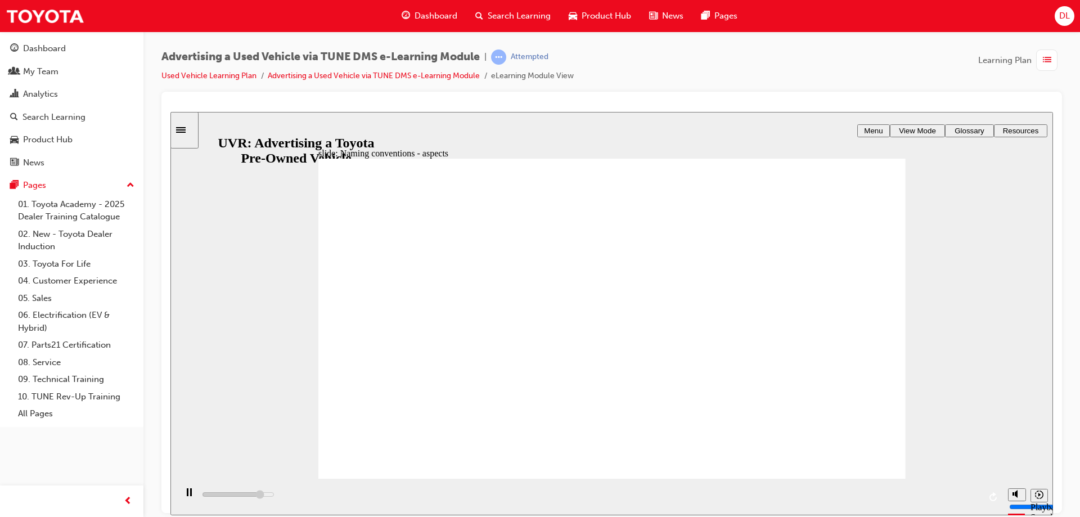
type input "11000"
type input "10"
type input "11100"
type input "9"
type input "11200"
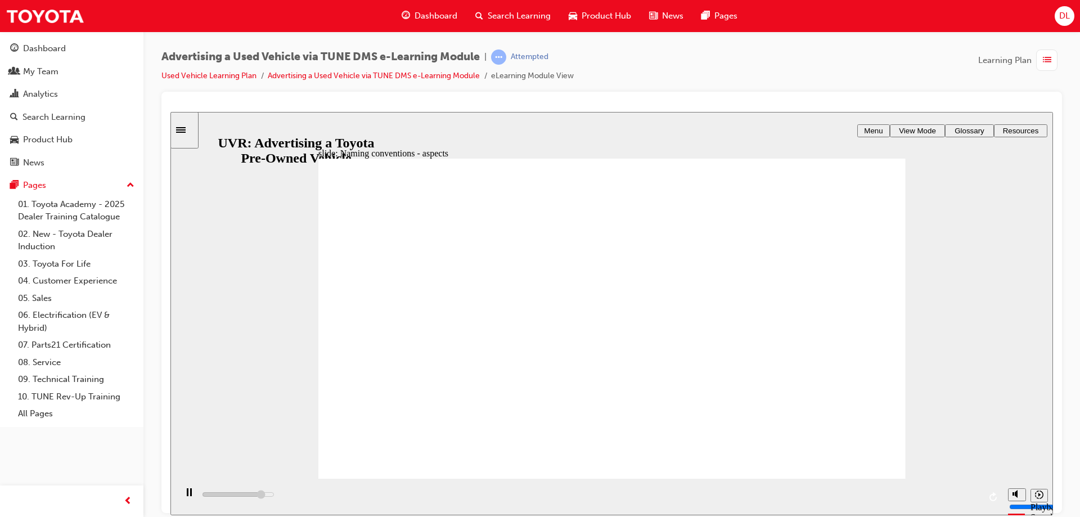
type input "8"
type input "11300"
type input "7"
type input "11300"
type input "6"
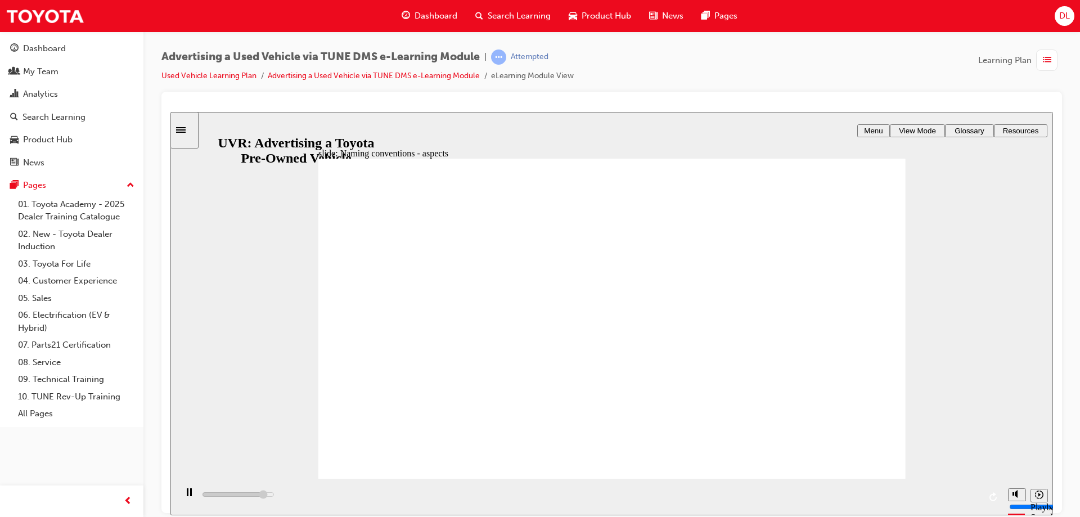
type input "11700"
type input "5"
type input "11700"
type input "4"
type input "11800"
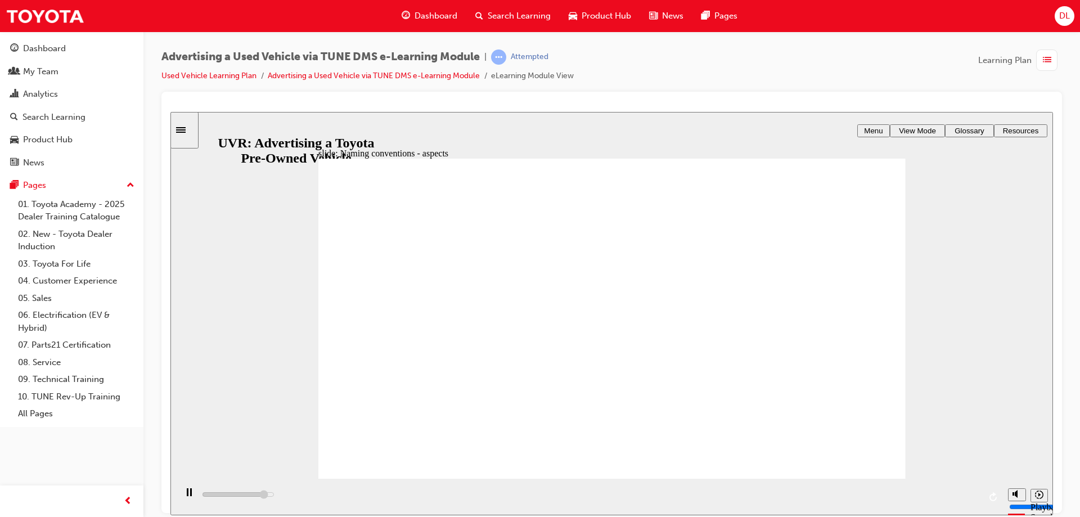
type input "3"
type input "11800"
type input "2"
type input "11900"
type input "1"
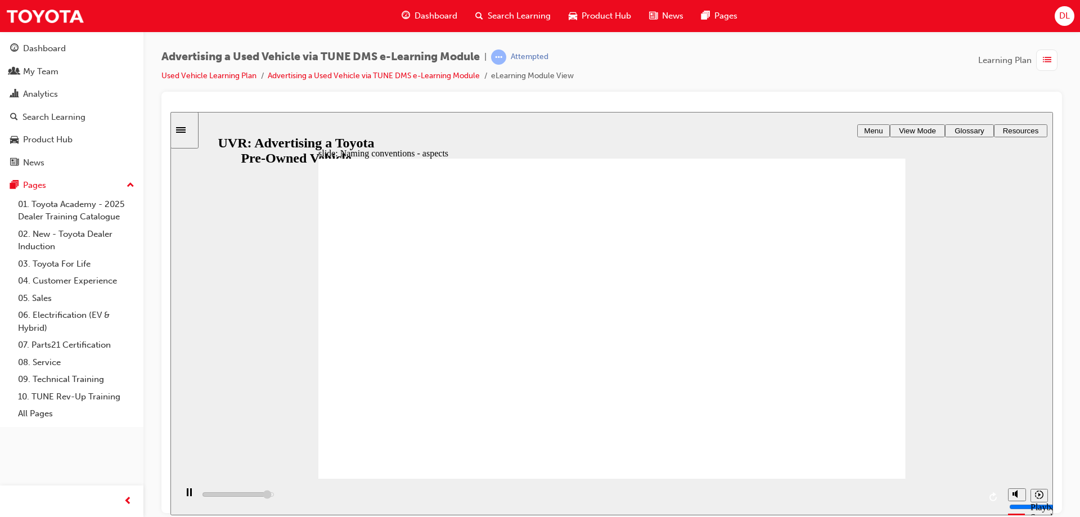
drag, startPoint x: 517, startPoint y: 438, endPoint x: 499, endPoint y: 437, distance: 18.6
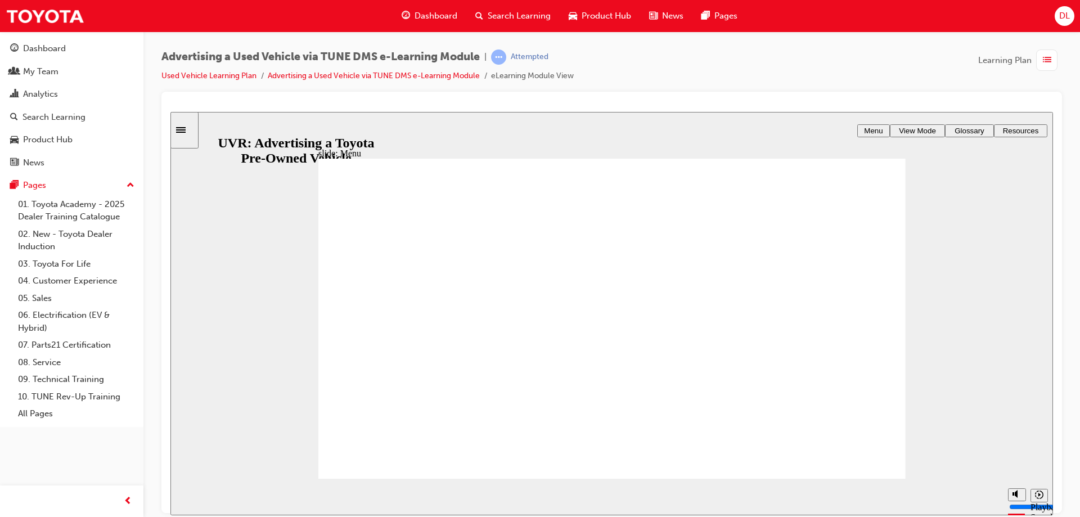
type input "7700"
radio input "true"
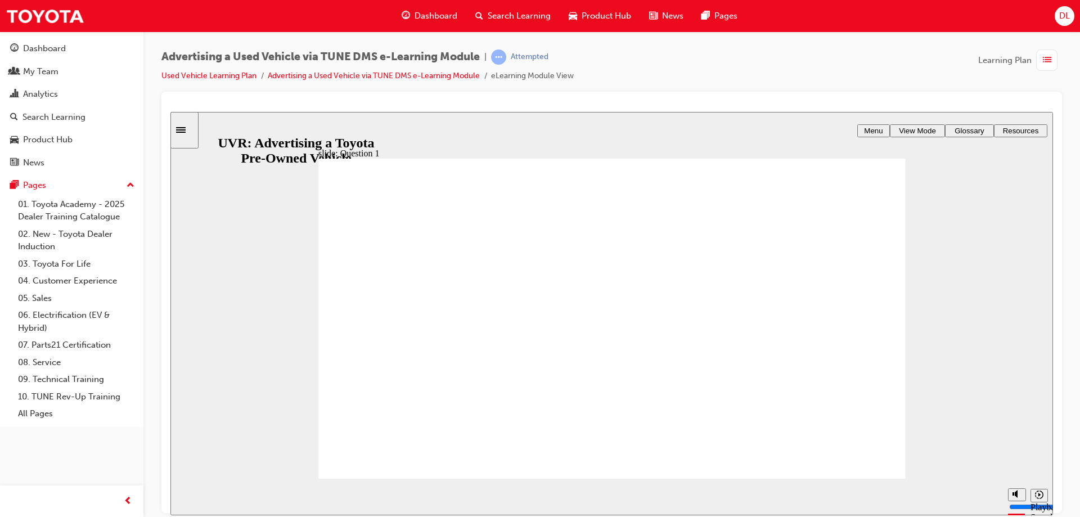
radio input "true"
type input "5000"
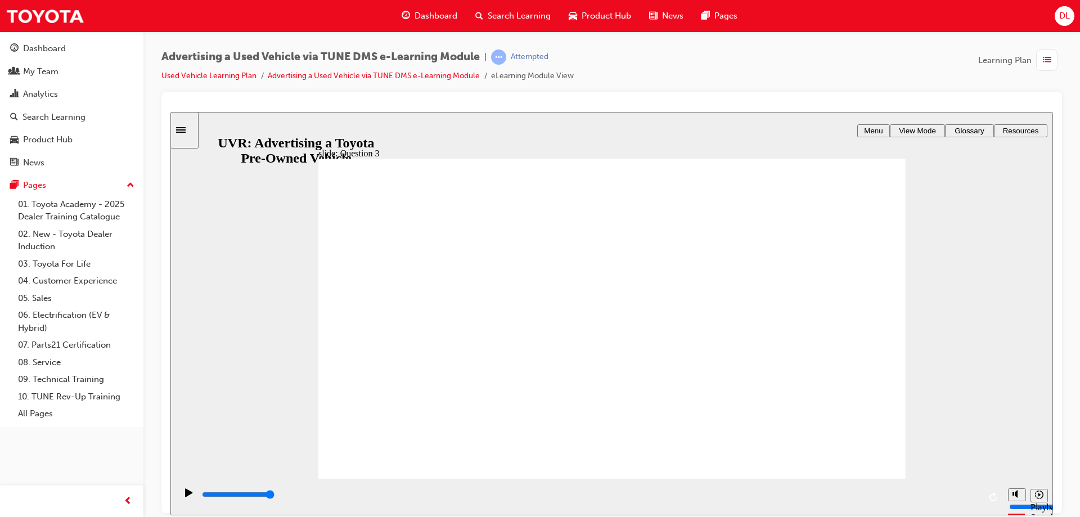
checkbox input "true"
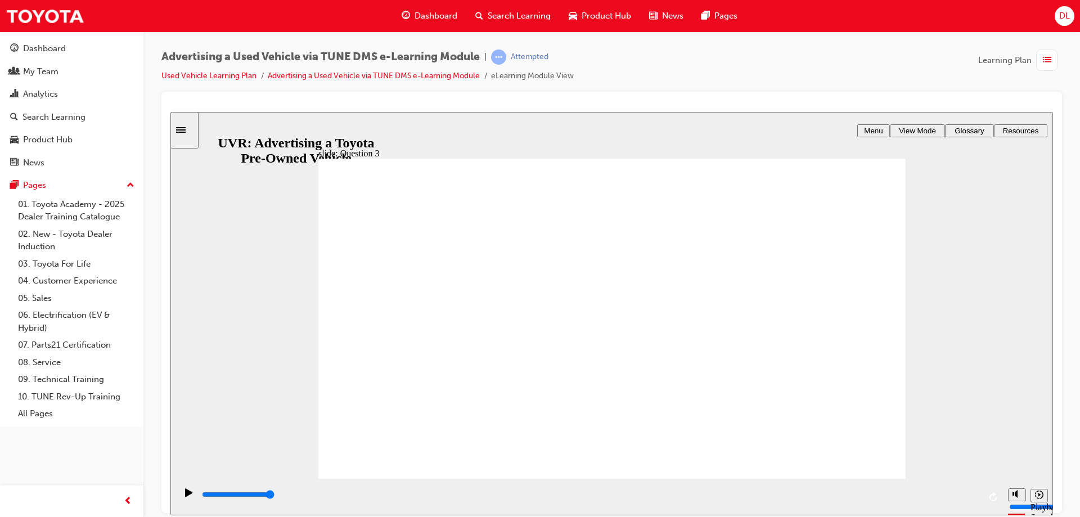
checkbox input "true"
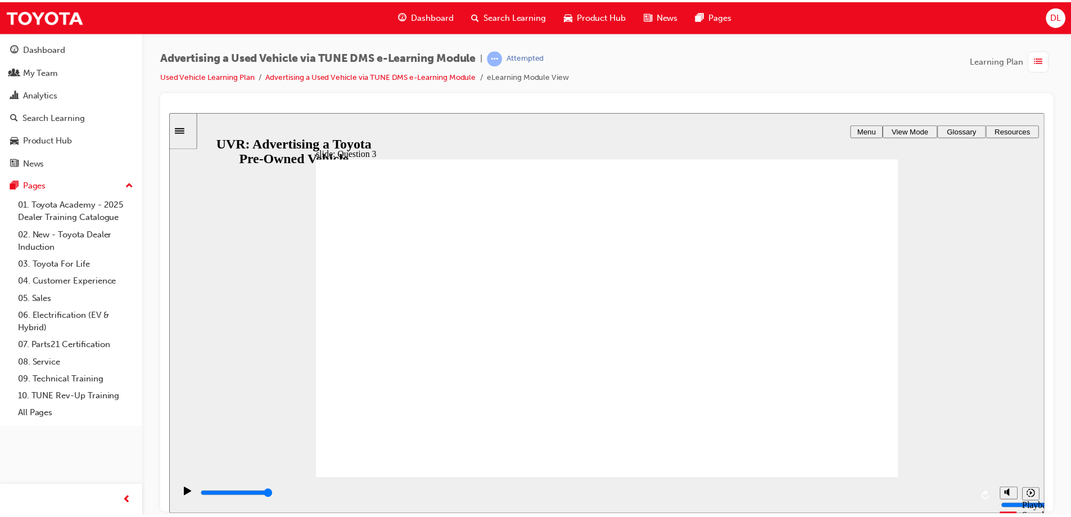
scroll to position [1, 0]
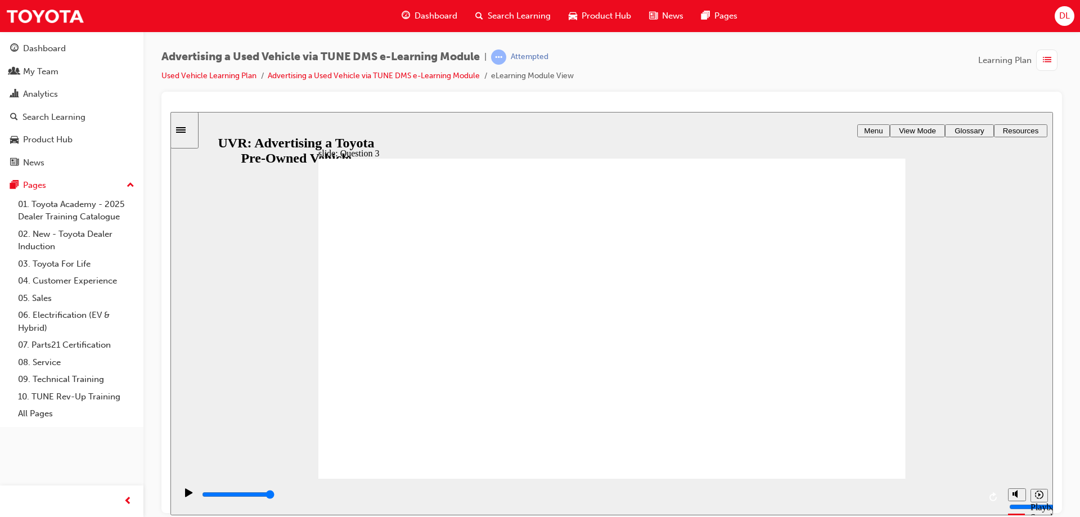
radio input "true"
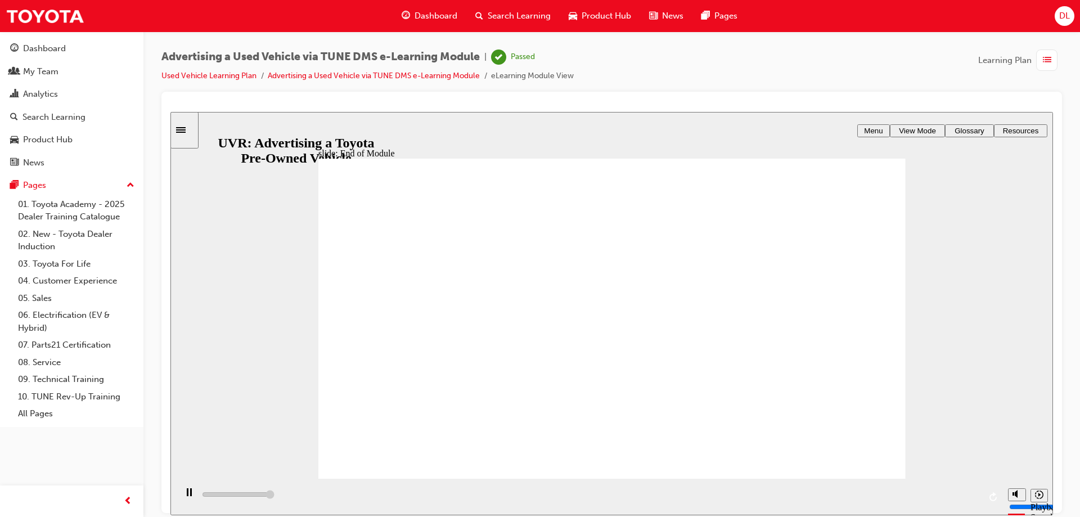
type input "8000"
click at [281, 78] on link "Advertising a Used Vehicle via TUNE DMS e-Learning Module" at bounding box center [374, 76] width 212 height 10
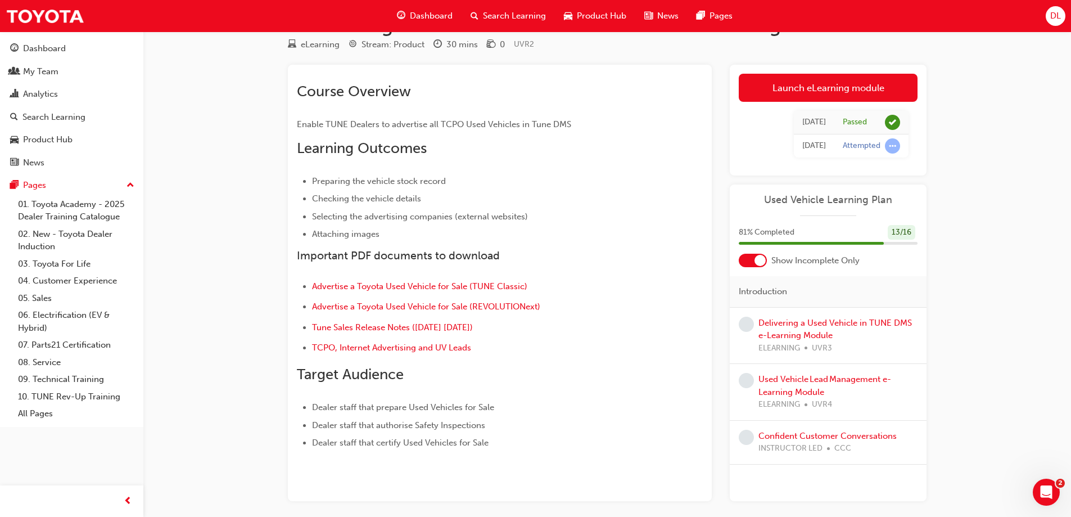
scroll to position [85, 0]
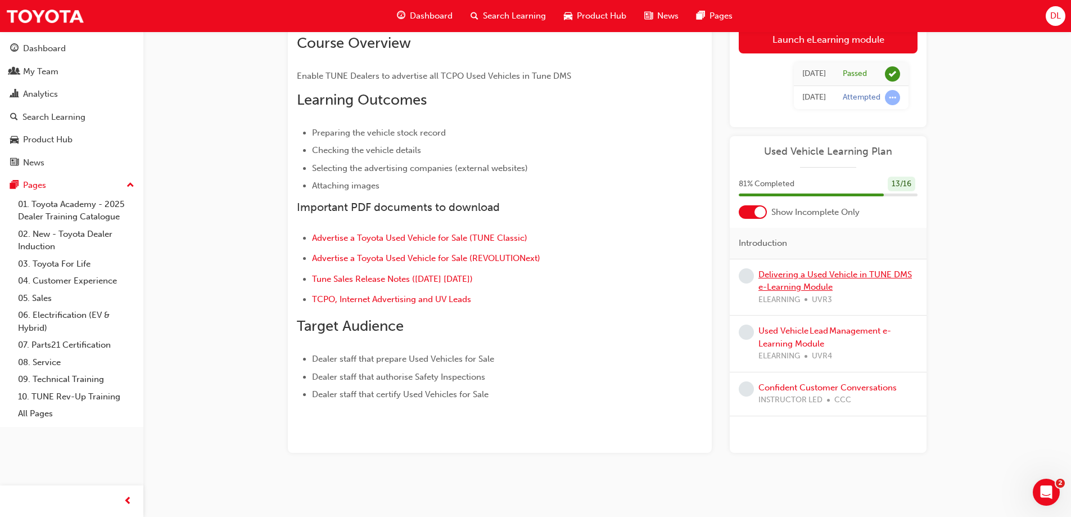
click at [901, 279] on link "Delivering a Used Vehicle in TUNE DMS e-Learning Module" at bounding box center [836, 280] width 154 height 23
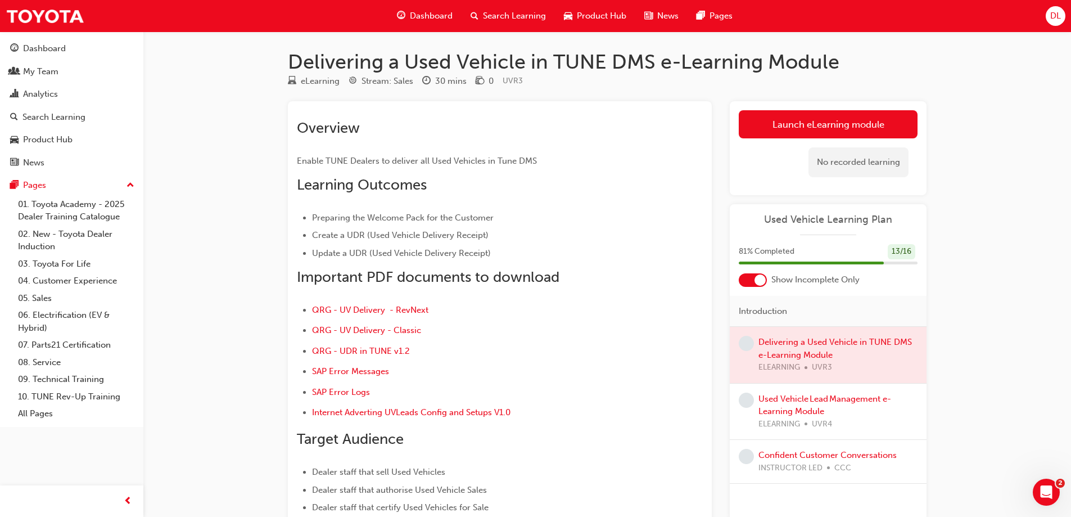
click at [847, 338] on div at bounding box center [828, 355] width 197 height 56
click at [847, 342] on div at bounding box center [828, 355] width 197 height 56
click at [849, 127] on link "Launch eLearning module" at bounding box center [828, 124] width 179 height 28
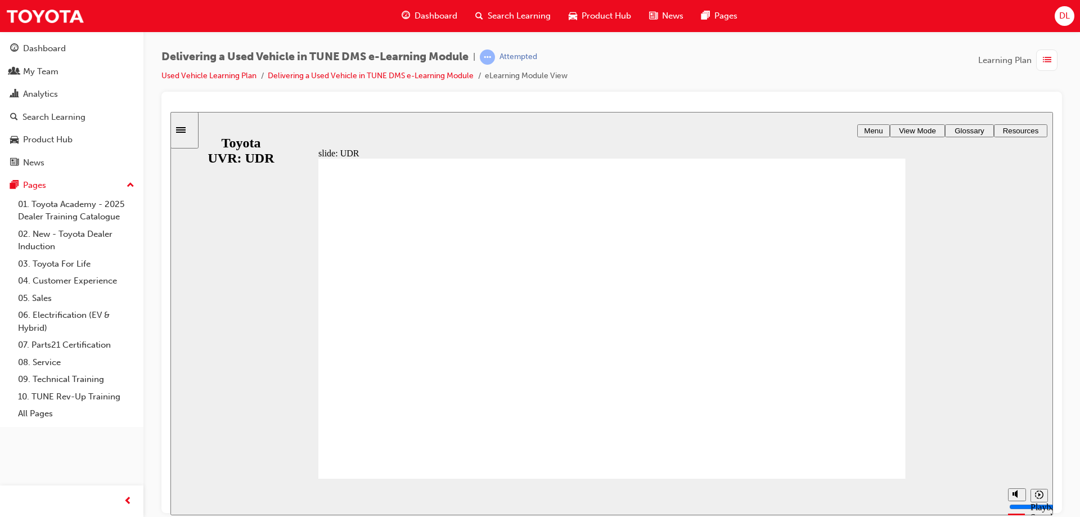
click at [1039, 493] on icon "playback speed" at bounding box center [1039, 494] width 8 height 8
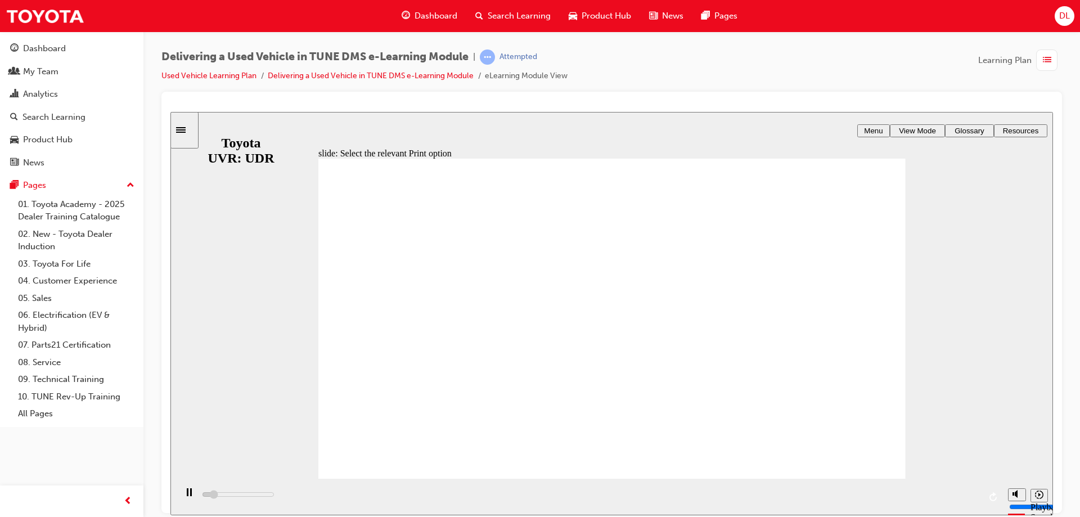
type input "600"
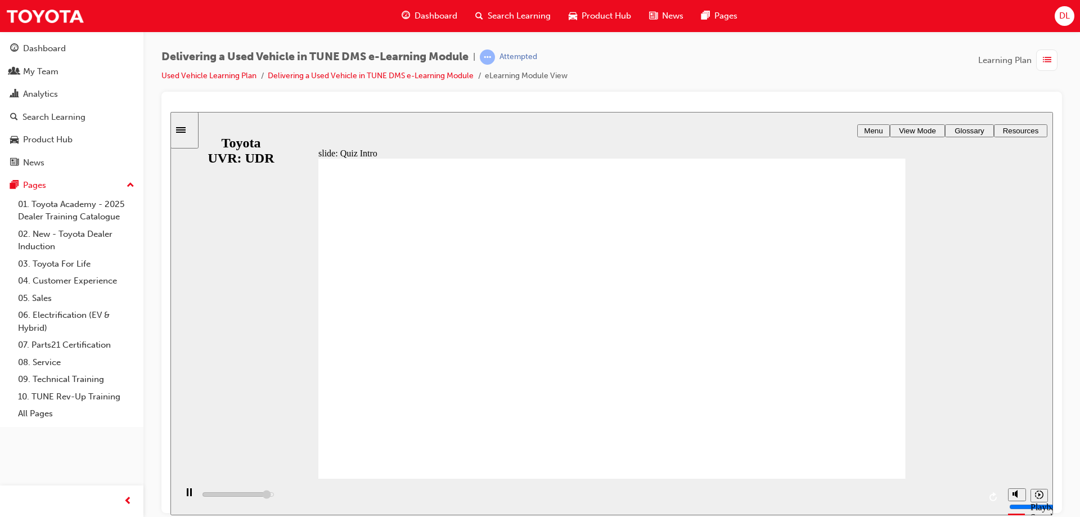
type input "7400"
radio input "true"
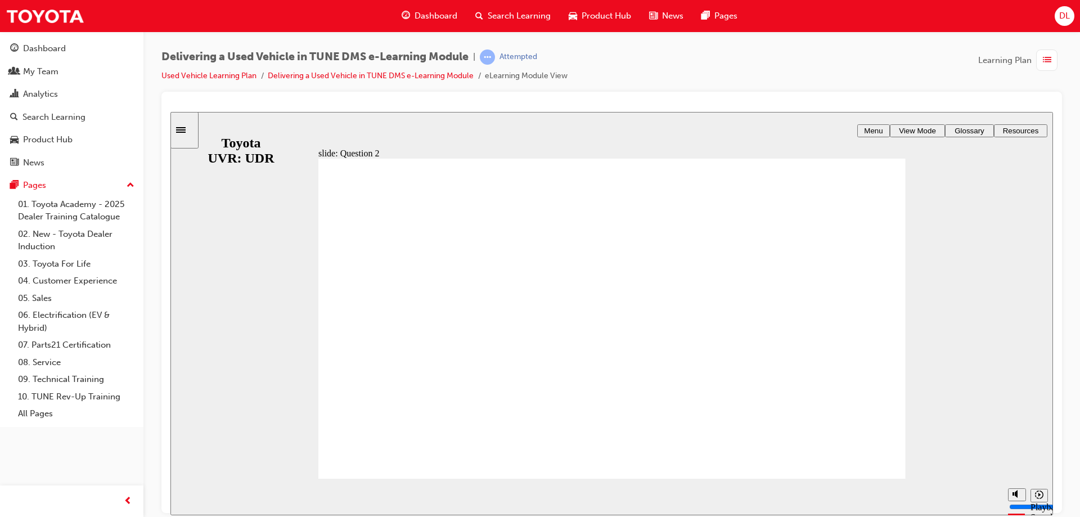
radio input "true"
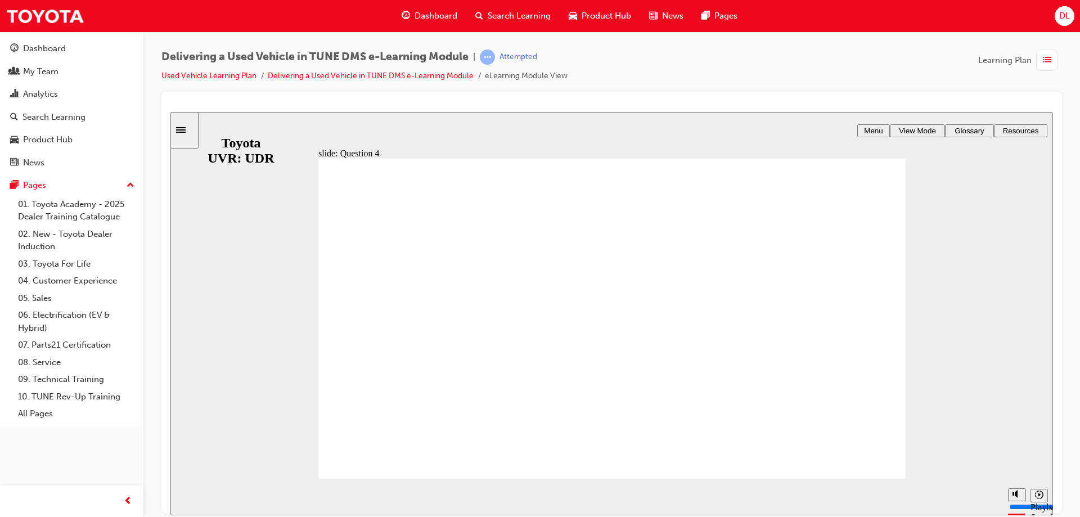
radio input "true"
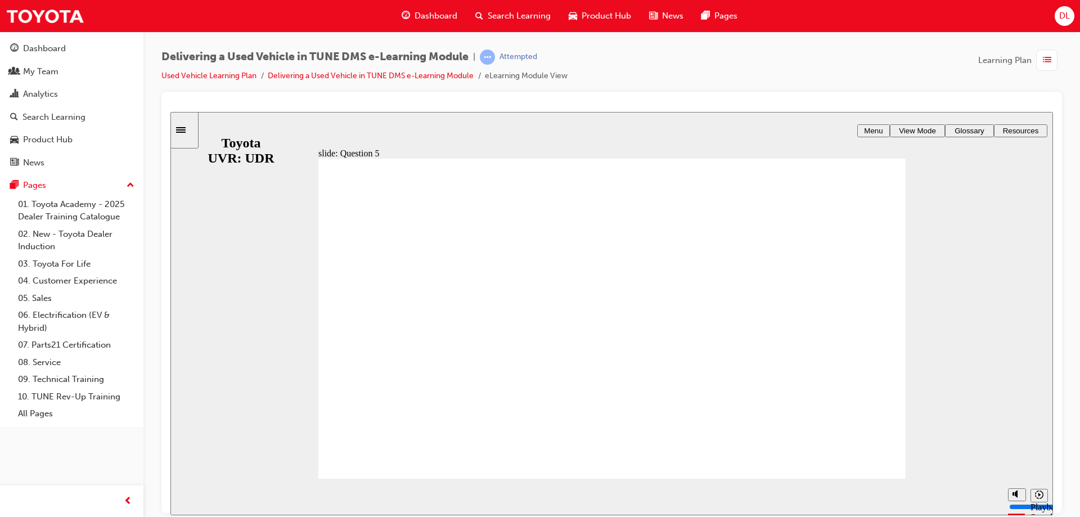
radio input "true"
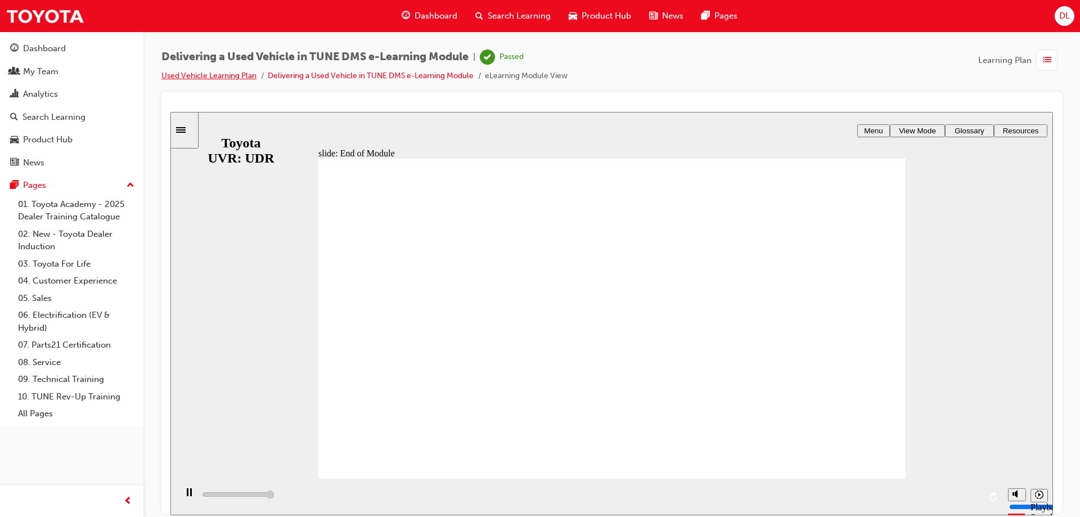
type input "10400"
click at [224, 72] on link "Used Vehicle Learning Plan" at bounding box center [208, 76] width 95 height 10
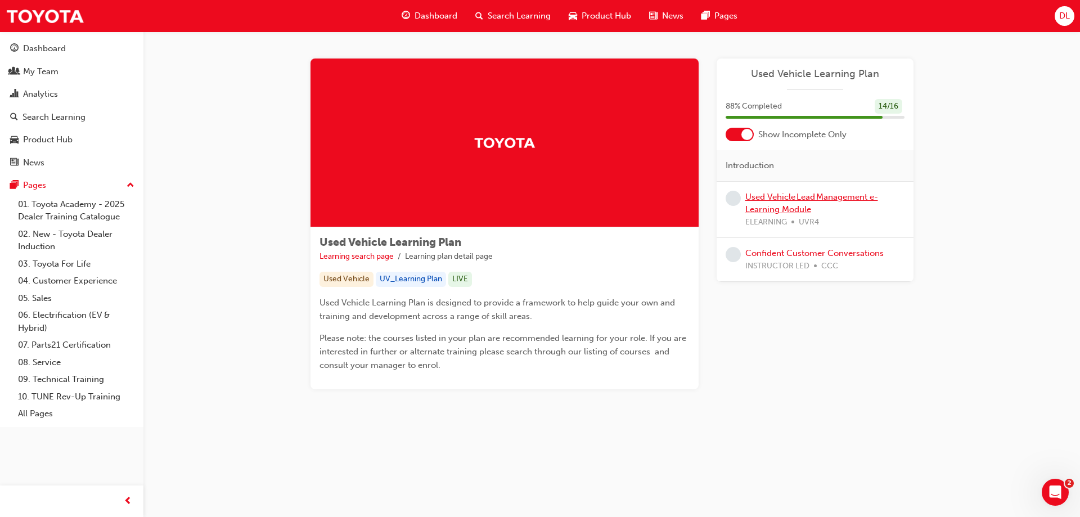
click at [851, 198] on link "Used Vehicle Lead Management e-Learning Module" at bounding box center [811, 203] width 133 height 23
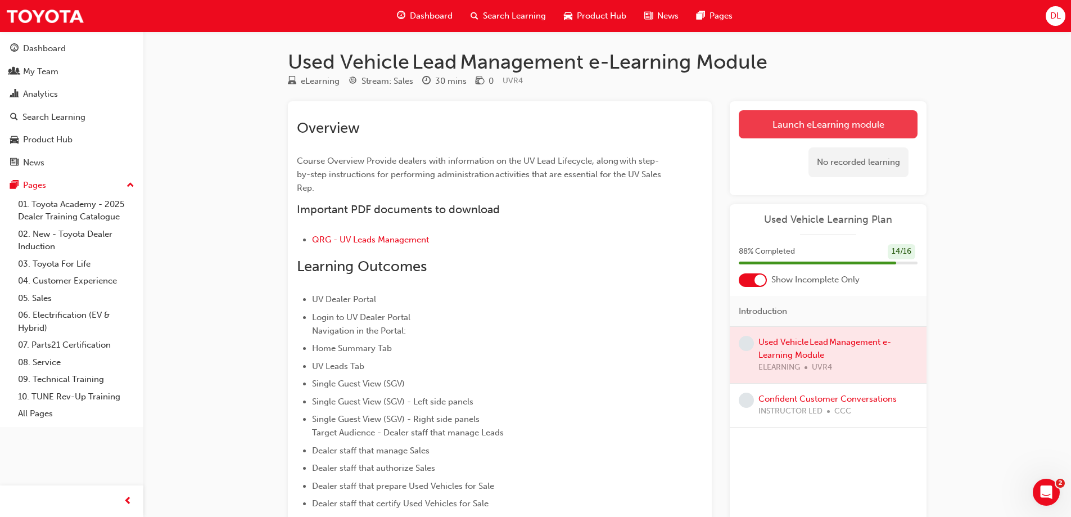
click at [824, 129] on link "Launch eLearning module" at bounding box center [828, 124] width 179 height 28
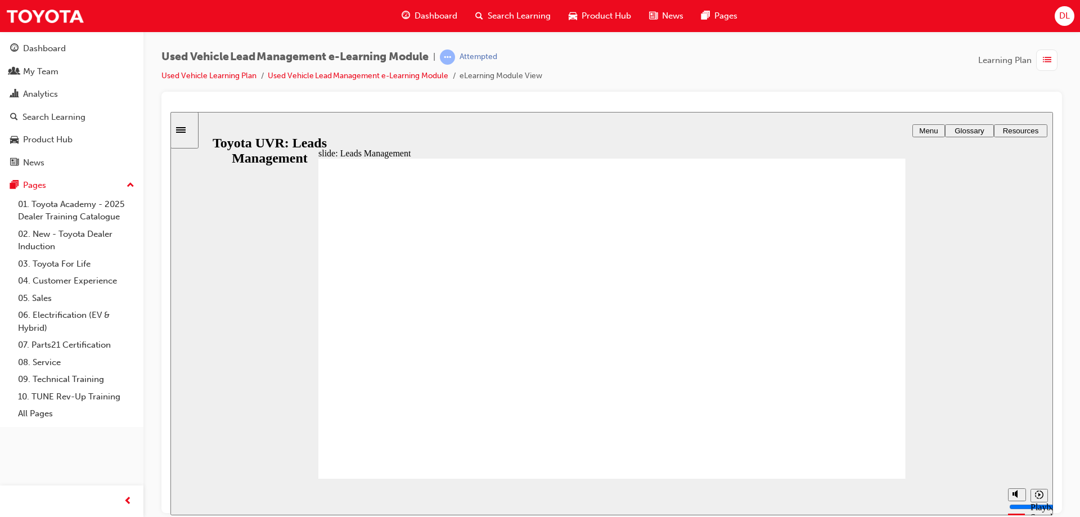
click at [1035, 493] on icon "playback speed" at bounding box center [1039, 494] width 8 height 8
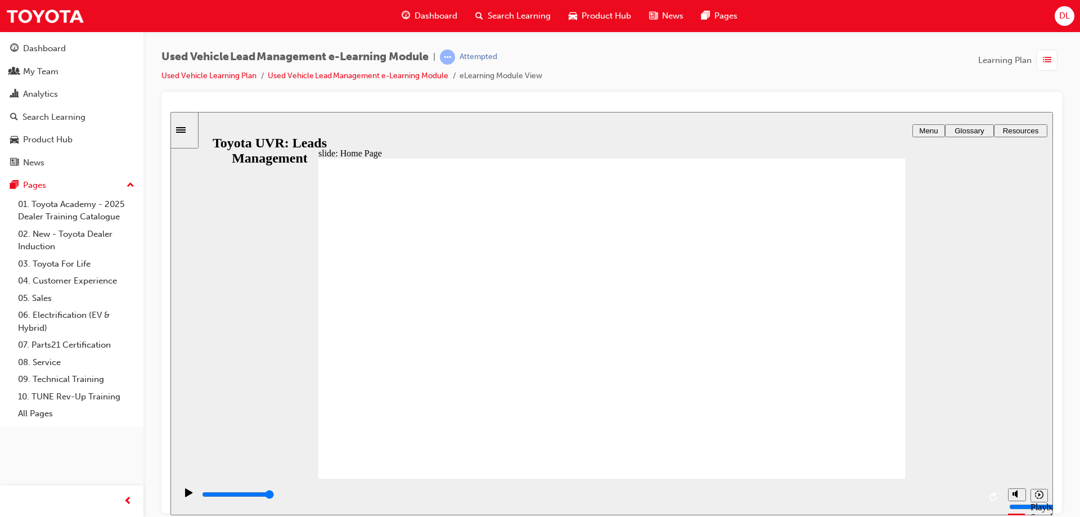
click at [55, 44] on div "Dashboard" at bounding box center [44, 48] width 43 height 13
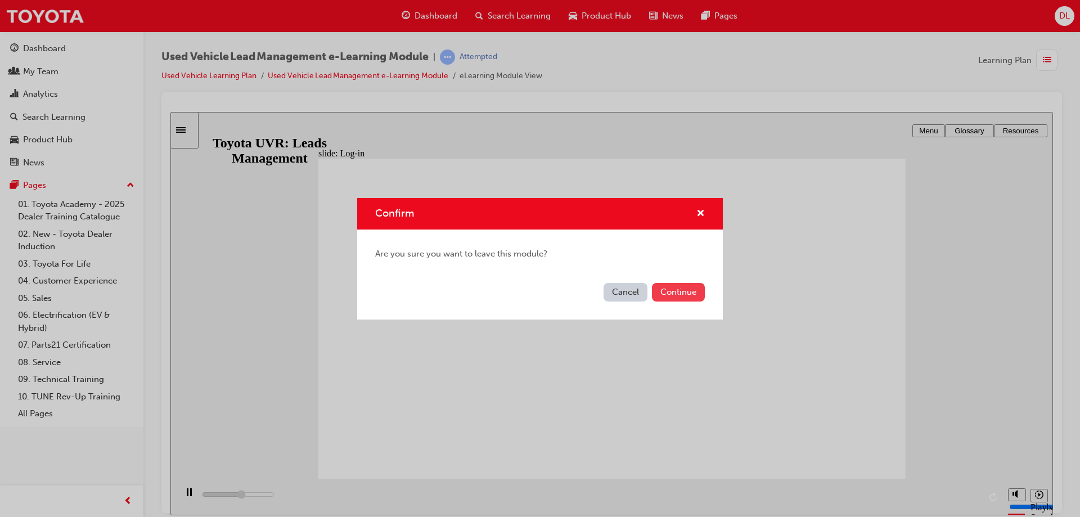
type input "8600"
click at [686, 286] on button "Continue" at bounding box center [678, 292] width 53 height 19
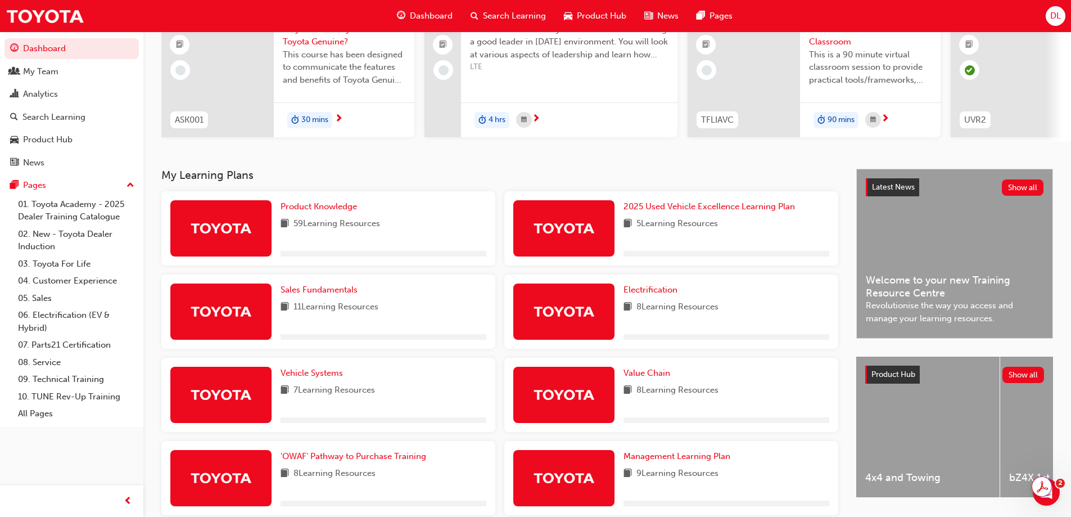
scroll to position [259, 0]
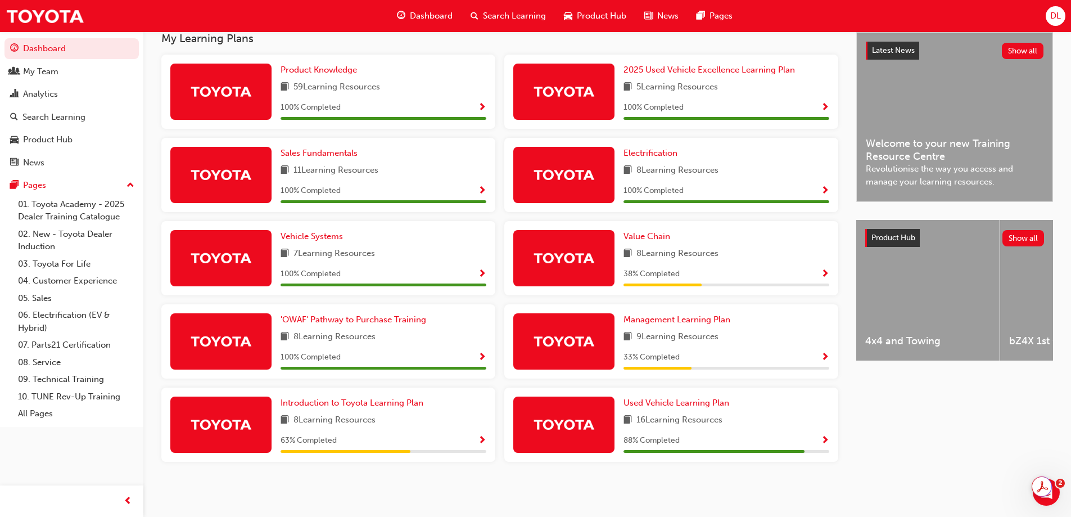
click at [824, 353] on span "Show Progress" at bounding box center [825, 358] width 8 height 10
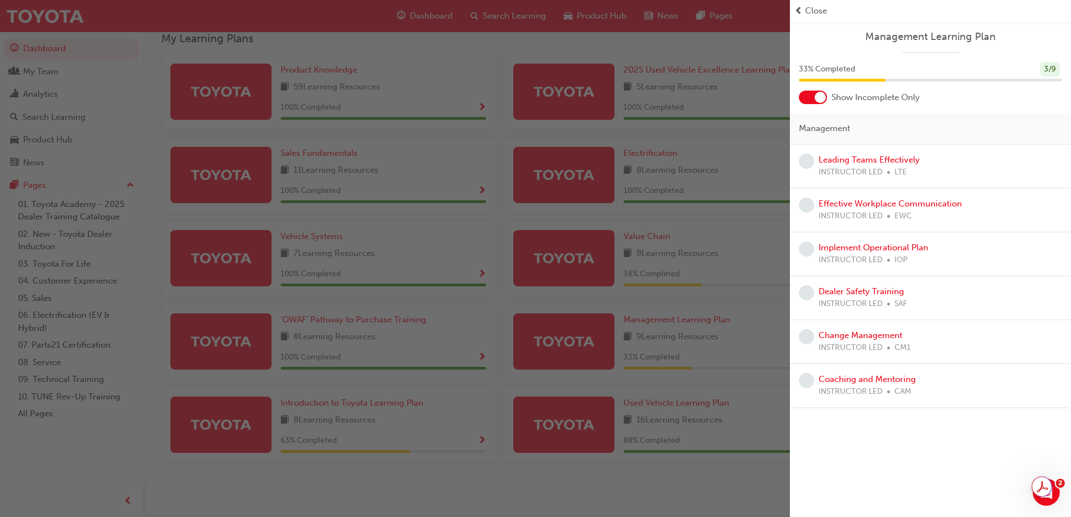
click at [804, 10] on div "Close" at bounding box center [931, 10] width 272 height 13
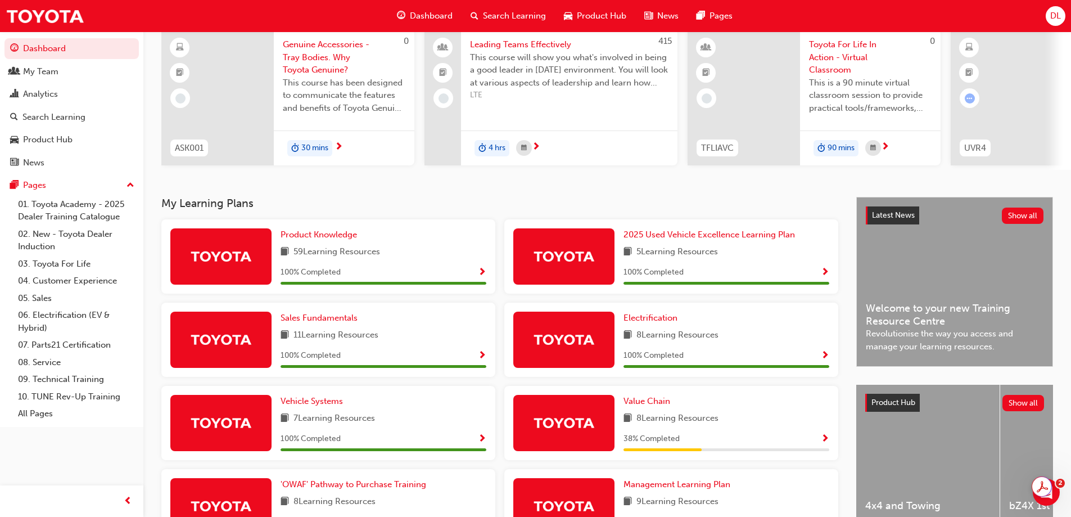
scroll to position [0, 0]
